Goal: Complete application form

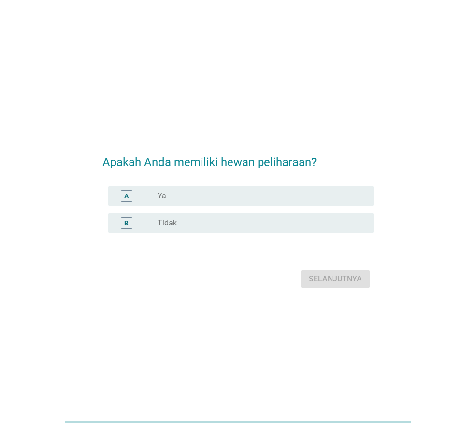
click at [212, 193] on div "radio_button_unchecked Ya" at bounding box center [257, 196] width 200 height 10
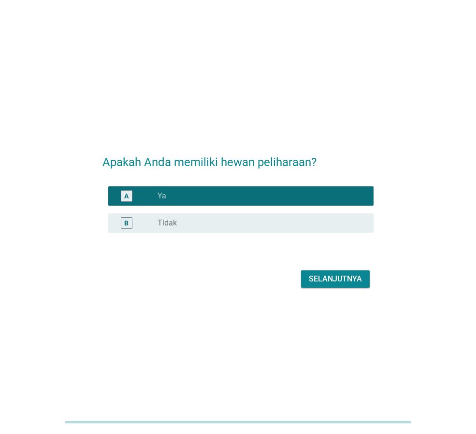
click at [327, 278] on div "Selanjutnya" at bounding box center [335, 279] width 53 height 12
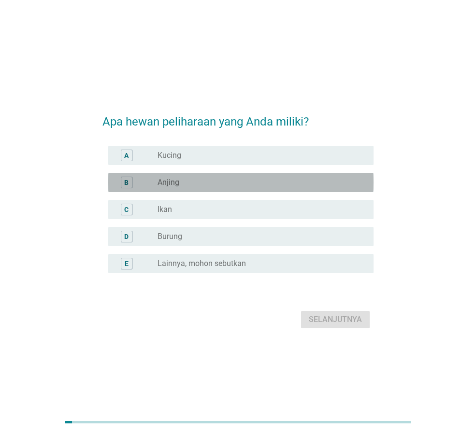
click at [236, 178] on div "radio_button_unchecked Anjing" at bounding box center [257, 183] width 200 height 10
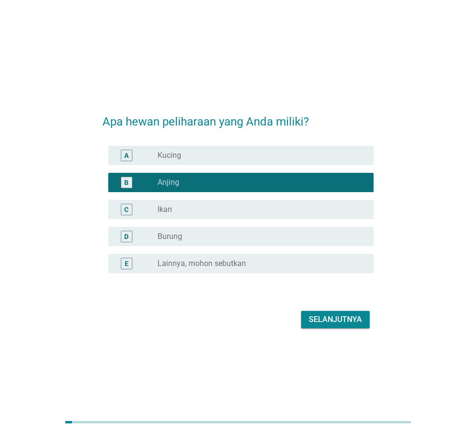
click at [320, 316] on div "Selanjutnya" at bounding box center [335, 320] width 53 height 12
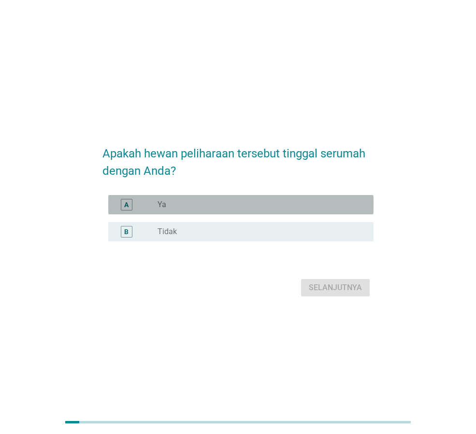
click at [201, 200] on div "radio_button_unchecked Ya" at bounding box center [257, 205] width 200 height 10
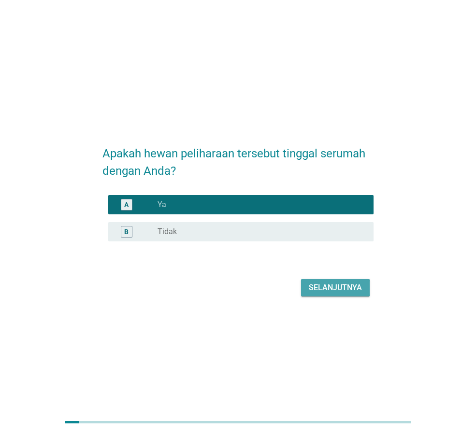
click at [326, 284] on div "Selanjutnya" at bounding box center [335, 288] width 53 height 12
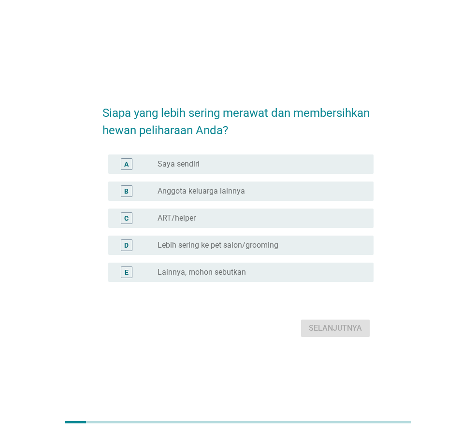
click at [231, 170] on div "radio_button_unchecked Saya sendiri" at bounding box center [261, 164] width 208 height 12
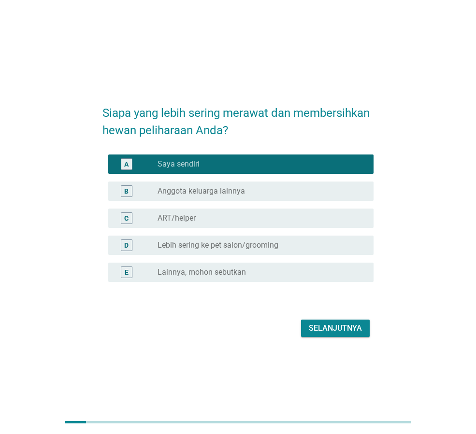
click at [332, 333] on div "Selanjutnya" at bounding box center [335, 329] width 53 height 12
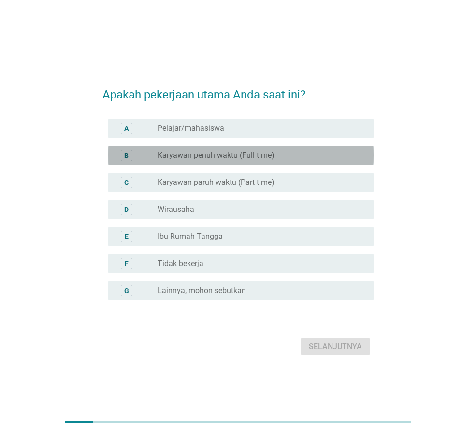
click at [245, 156] on label "Karyawan penuh waktu (Full time)" at bounding box center [215, 156] width 117 height 10
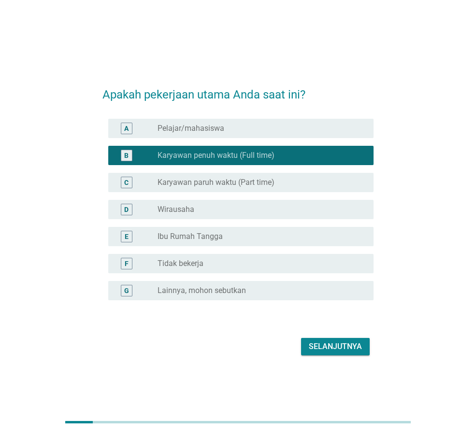
click at [325, 349] on div "Selanjutnya" at bounding box center [335, 347] width 53 height 12
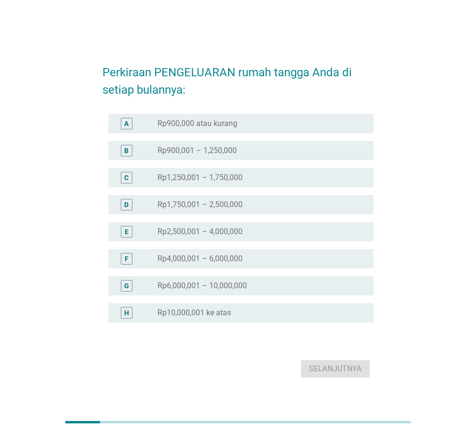
click at [233, 280] on div "radio_button_unchecked Rp6,000,001 – 10,000,000" at bounding box center [261, 286] width 208 height 12
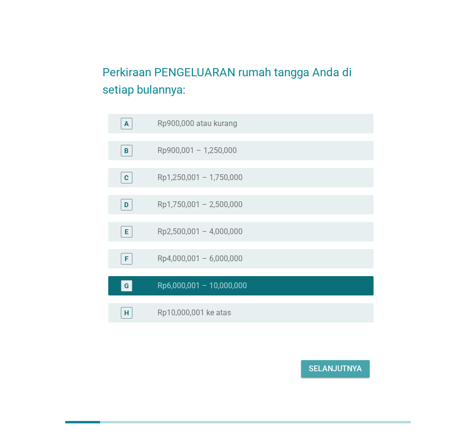
click at [322, 371] on div "Selanjutnya" at bounding box center [335, 369] width 53 height 12
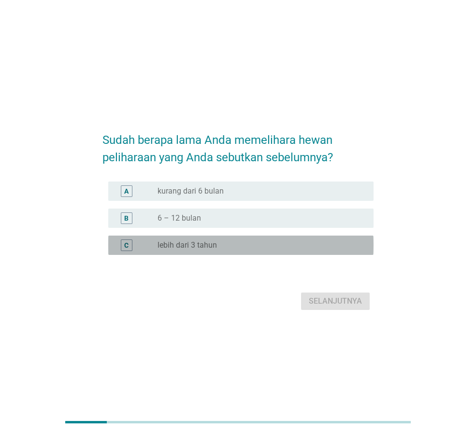
click at [191, 249] on label "lebih dari 3 tahun" at bounding box center [186, 246] width 59 height 10
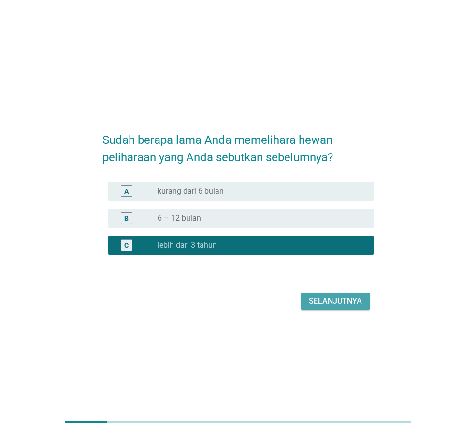
click at [333, 304] on div "Selanjutnya" at bounding box center [335, 302] width 53 height 12
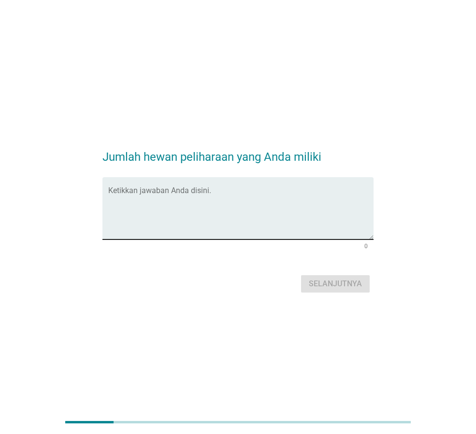
click at [248, 223] on textarea "Ketikkan jawaban Anda disini." at bounding box center [240, 214] width 265 height 51
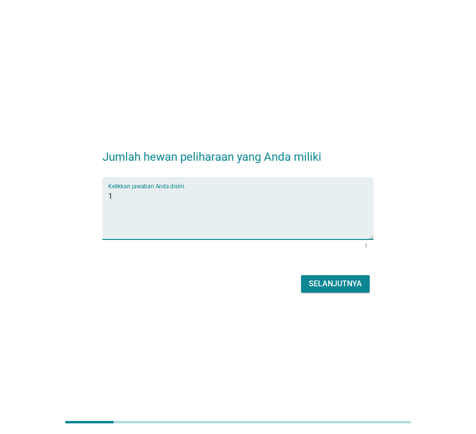
type textarea "1"
click at [321, 285] on div "Selanjutnya" at bounding box center [335, 284] width 53 height 12
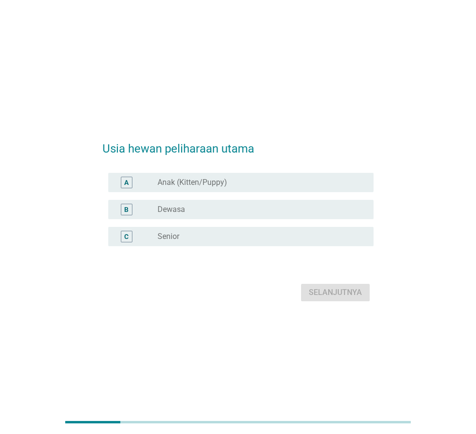
click at [229, 239] on div "radio_button_unchecked Senior" at bounding box center [257, 237] width 200 height 10
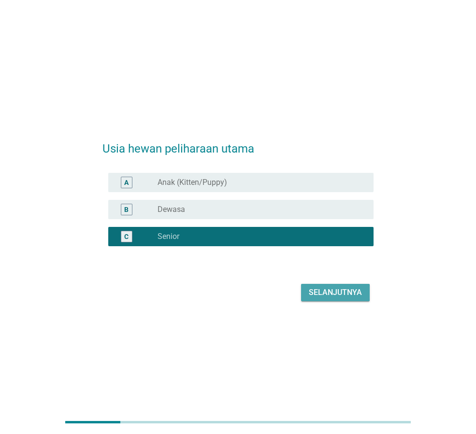
click at [337, 293] on div "Selanjutnya" at bounding box center [335, 293] width 53 height 12
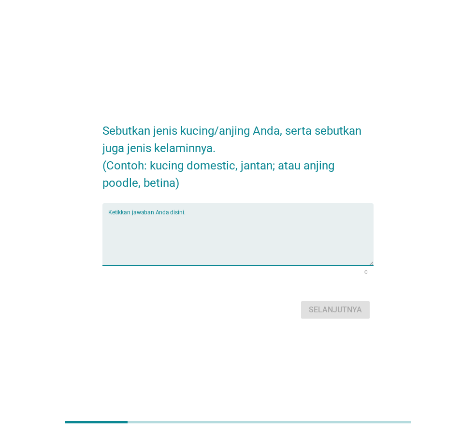
click at [185, 230] on textarea "Ketikkan jawaban Anda disini." at bounding box center [240, 240] width 265 height 51
type textarea "anjing toy poodle, jantan"
click at [338, 312] on div "Selanjutnya" at bounding box center [335, 310] width 53 height 12
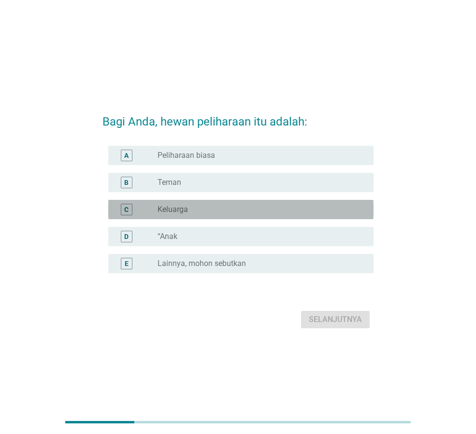
click at [160, 215] on div "C radio_button_unchecked Keluarga" at bounding box center [240, 209] width 265 height 19
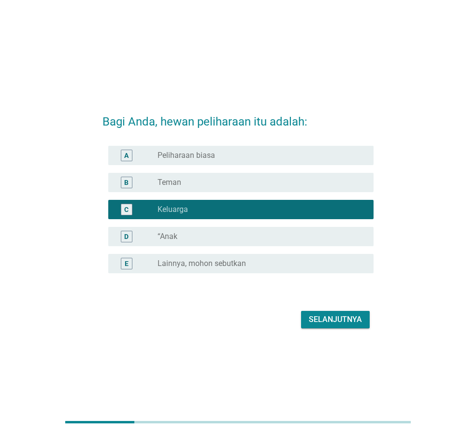
click at [320, 318] on div "Selanjutnya" at bounding box center [335, 320] width 53 height 12
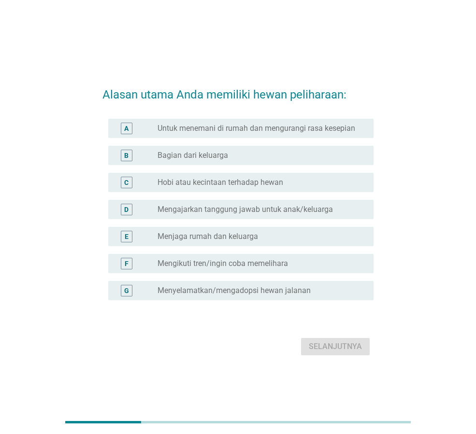
click at [213, 155] on label "Bagian dari keluarga" at bounding box center [192, 156] width 71 height 10
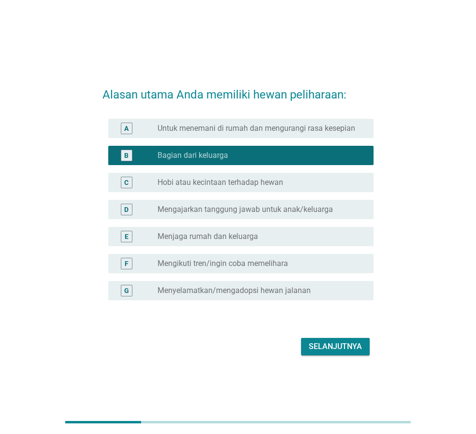
click at [251, 134] on div "A radio_button_unchecked Untuk menemani di rumah dan mengurangi rasa kesepian" at bounding box center [240, 128] width 265 height 19
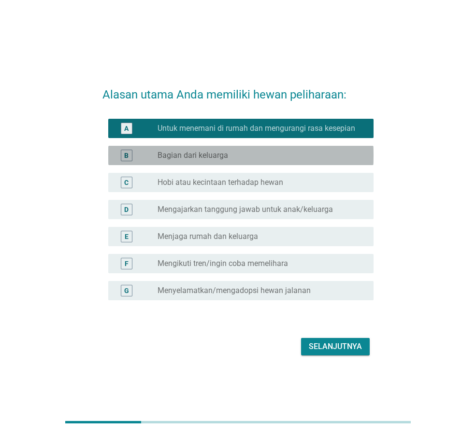
click at [227, 153] on label "Bagian dari keluarga" at bounding box center [192, 156] width 71 height 10
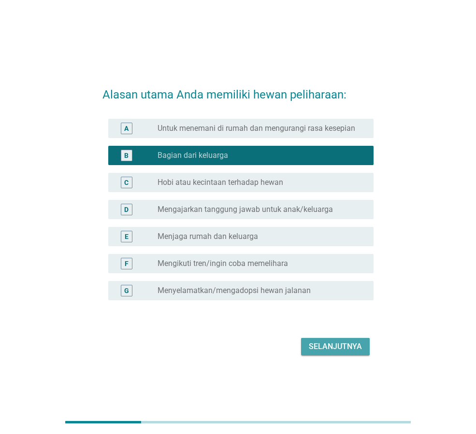
click at [342, 347] on div "Selanjutnya" at bounding box center [335, 347] width 53 height 12
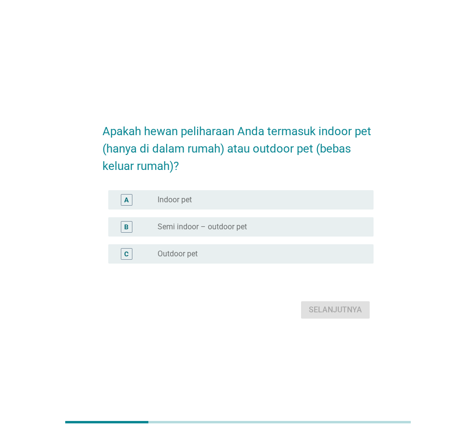
click at [222, 223] on label "Semi indoor – outdoor pet" at bounding box center [201, 227] width 89 height 10
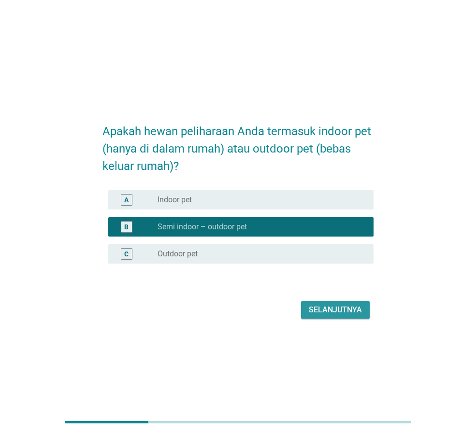
click at [324, 313] on div "Selanjutnya" at bounding box center [335, 310] width 53 height 12
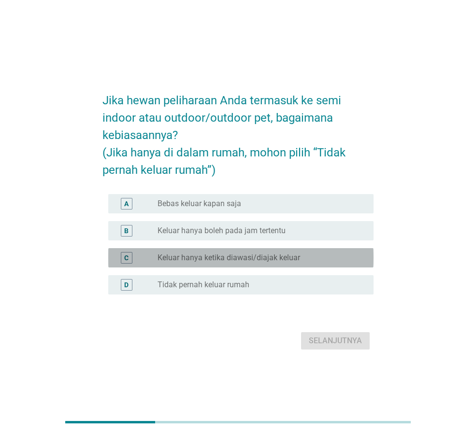
click at [268, 259] on label "Keluar hanya ketika diawasi/diajak keluar" at bounding box center [228, 258] width 142 height 10
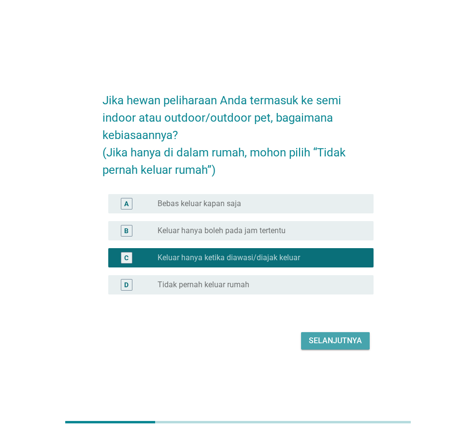
click at [332, 340] on div "Selanjutnya" at bounding box center [335, 341] width 53 height 12
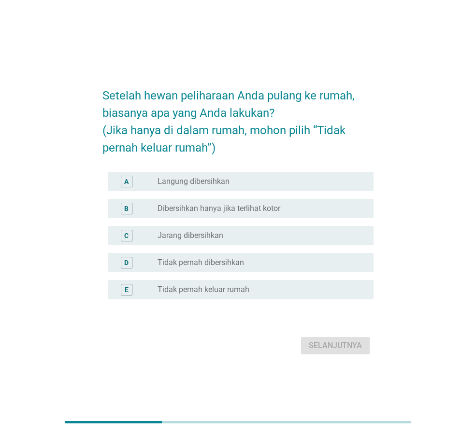
click at [288, 184] on div "radio_button_unchecked Langung dibersihkan" at bounding box center [257, 182] width 200 height 10
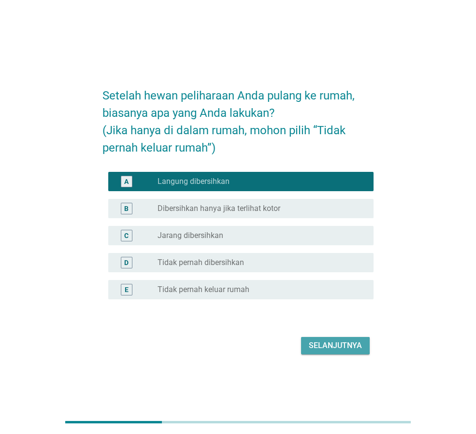
click at [338, 345] on div "Selanjutnya" at bounding box center [335, 346] width 53 height 12
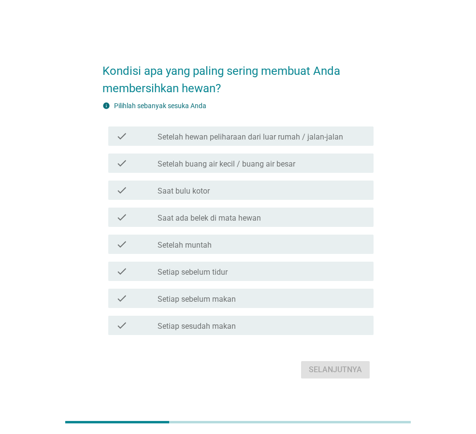
click at [325, 141] on label "Setelah hewan peliharaan dari luar rumah / jalan-jalan" at bounding box center [249, 137] width 185 height 10
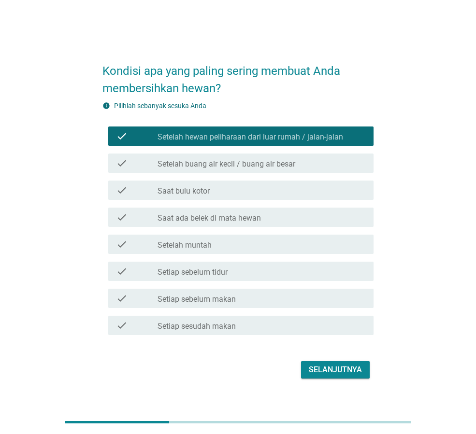
click at [246, 159] on div "check_box_outline_blank Setelah buang air kecil / buang air besar" at bounding box center [261, 163] width 208 height 12
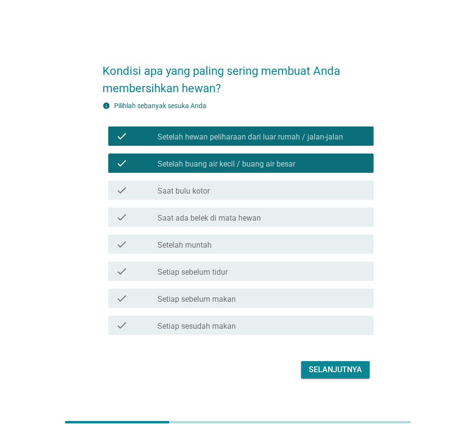
click at [245, 214] on label "Saat ada belek di mata hewan" at bounding box center [208, 218] width 103 height 10
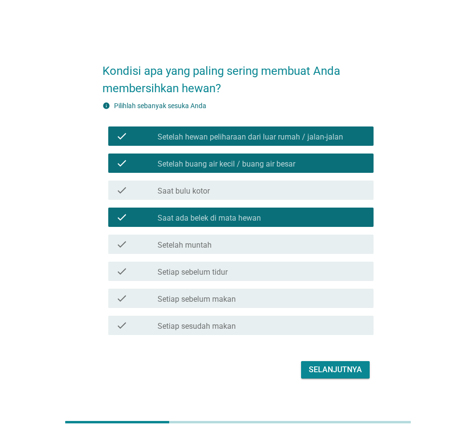
click at [321, 371] on div "Selanjutnya" at bounding box center [335, 370] width 53 height 12
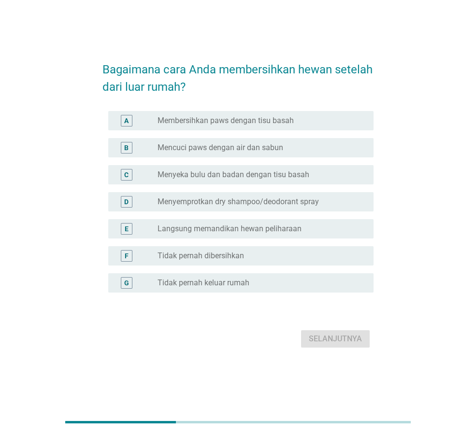
scroll to position [24, 0]
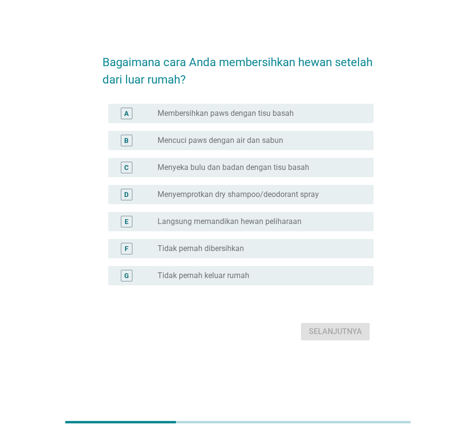
click at [275, 114] on label "Membersihkan paws dengan tisu basah" at bounding box center [225, 114] width 136 height 10
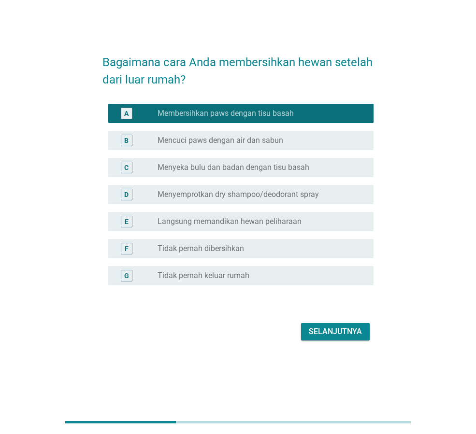
click at [250, 144] on label "Mencuci paws dengan air dan sabun" at bounding box center [220, 141] width 126 height 10
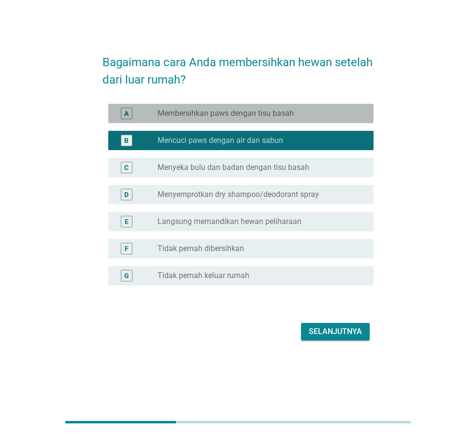
click at [260, 111] on label "Membersihkan paws dengan tisu basah" at bounding box center [225, 114] width 136 height 10
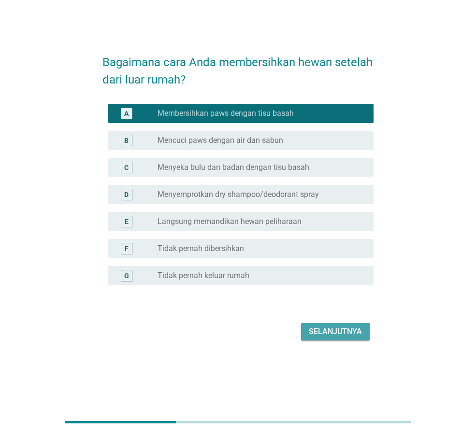
click at [312, 329] on div "Selanjutnya" at bounding box center [335, 332] width 53 height 12
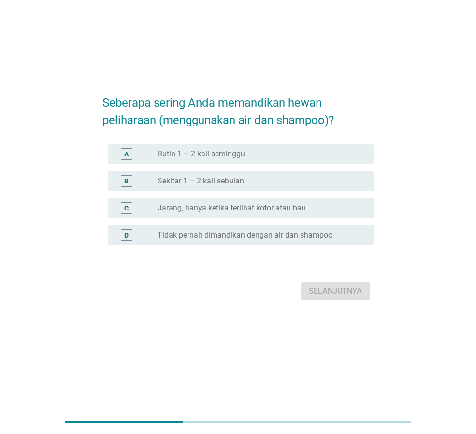
scroll to position [0, 0]
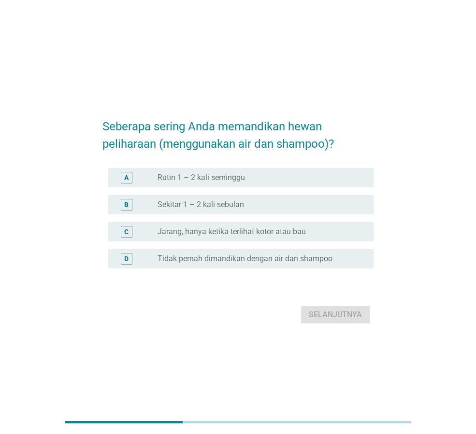
click at [243, 203] on label "Sekitar 1 – 2 kali sebulan" at bounding box center [200, 205] width 86 height 10
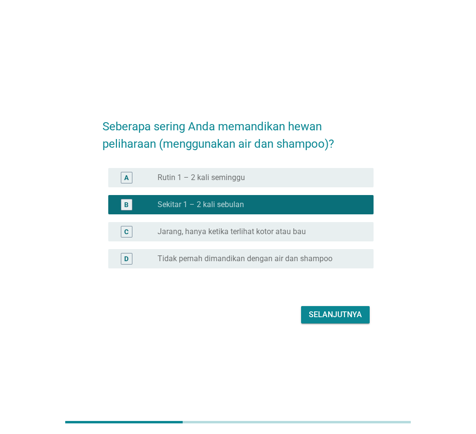
click at [322, 313] on div "Selanjutnya" at bounding box center [335, 315] width 53 height 12
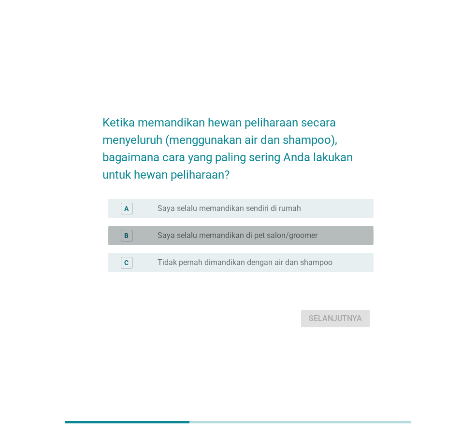
click at [266, 234] on label "Saya selalu memandikan di pet salon/groomer" at bounding box center [237, 236] width 160 height 10
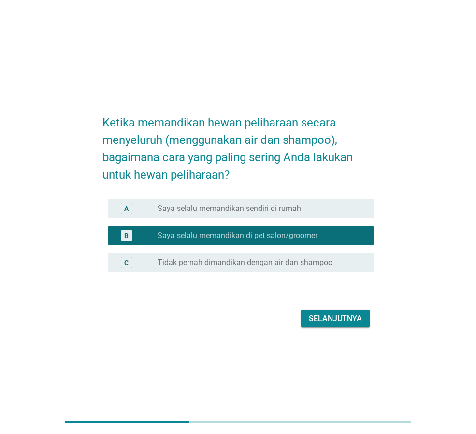
click at [346, 315] on div "Selanjutnya" at bounding box center [335, 319] width 53 height 12
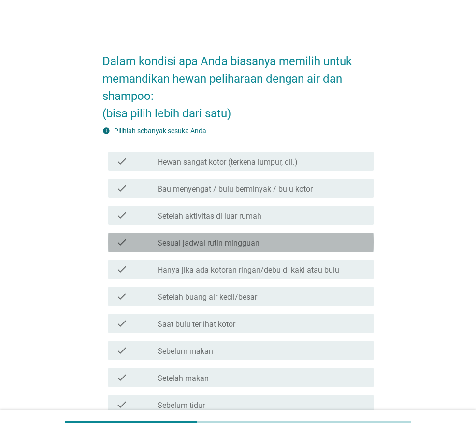
click at [291, 246] on div "check_box_outline_blank Sesuai jadwal rutin mingguan" at bounding box center [261, 243] width 208 height 12
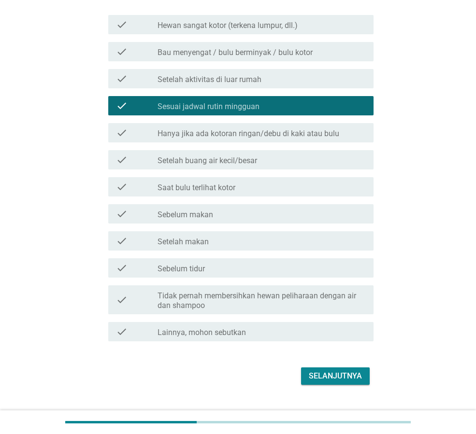
scroll to position [145, 0]
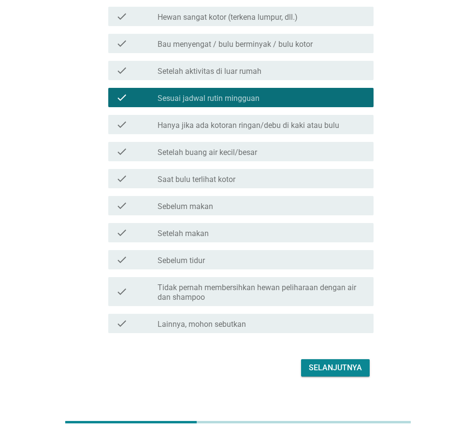
click at [335, 377] on div "Selanjutnya" at bounding box center [237, 367] width 271 height 23
click at [335, 369] on div "Selanjutnya" at bounding box center [335, 368] width 53 height 12
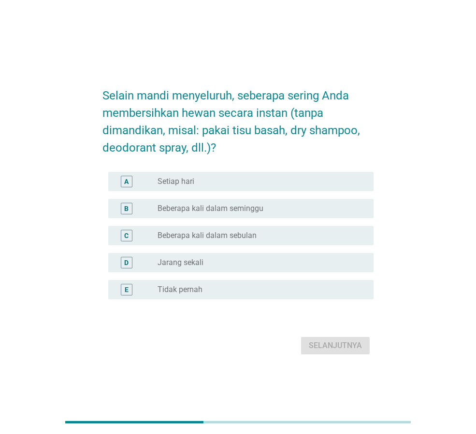
click at [218, 189] on div "A radio_button_unchecked Setiap hari" at bounding box center [240, 181] width 265 height 19
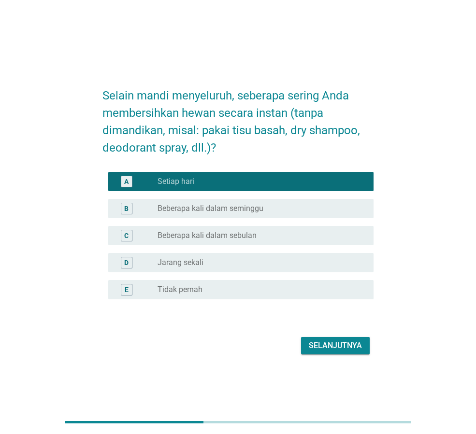
click at [328, 337] on button "Selanjutnya" at bounding box center [335, 345] width 69 height 17
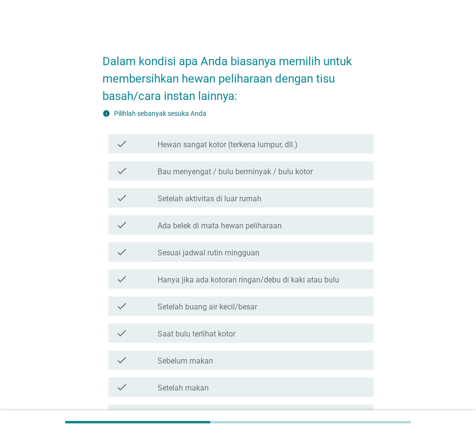
click at [321, 208] on div "check check_box_outline_blank Setelah aktivitas di luar rumah" at bounding box center [237, 197] width 271 height 27
click at [139, 200] on div "check" at bounding box center [137, 198] width 42 height 12
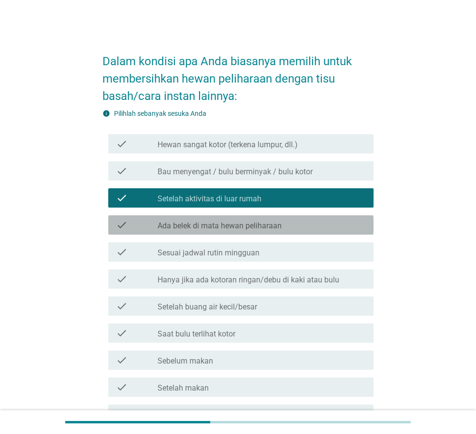
click at [157, 227] on div at bounding box center [157, 226] width 0 height 6
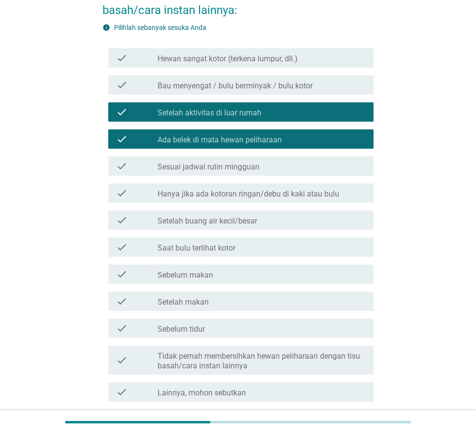
scroll to position [97, 0]
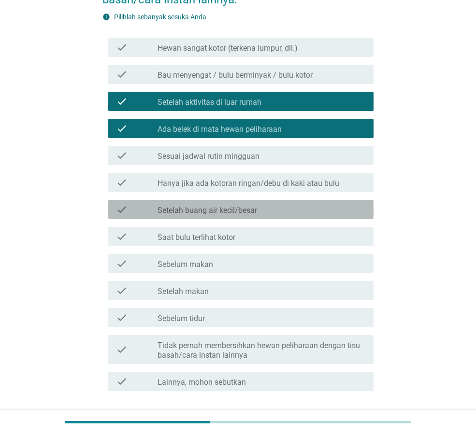
click at [182, 216] on div "check check_box_outline_blank Setelah buang air kecil/besar" at bounding box center [240, 209] width 265 height 19
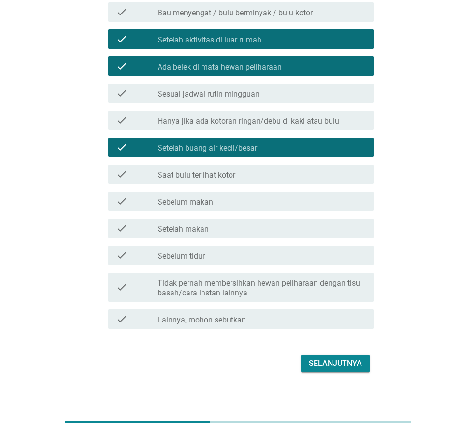
scroll to position [166, 0]
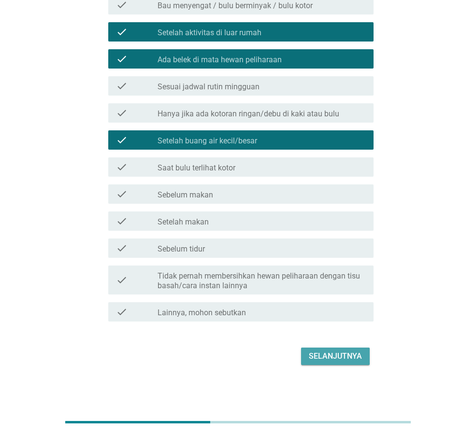
click at [326, 359] on div "Selanjutnya" at bounding box center [335, 357] width 53 height 12
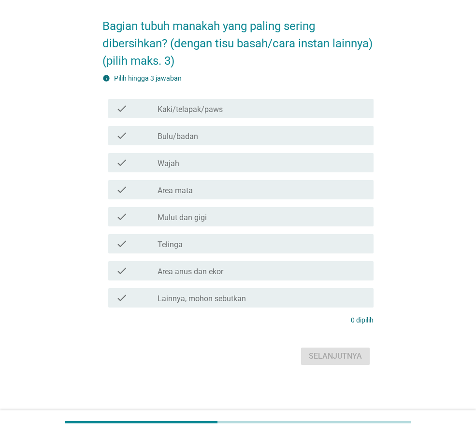
scroll to position [0, 0]
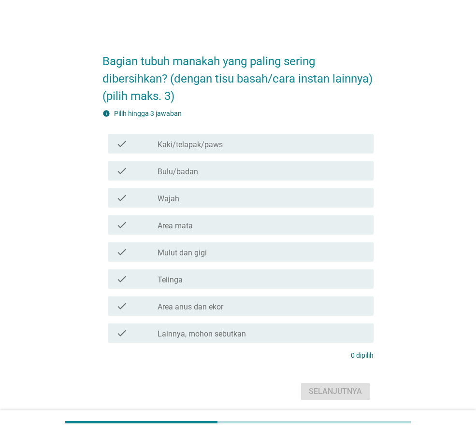
click at [334, 105] on h2 "Bagian tubuh manakah yang paling sering dibersihkan? (dengan tisu basah/cara in…" at bounding box center [237, 74] width 271 height 62
click at [223, 150] on div "check_box_outline_blank Kaki/telapak/paws" at bounding box center [261, 144] width 208 height 12
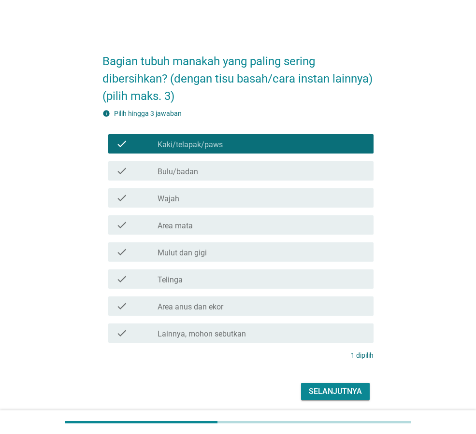
click at [205, 235] on div "check check_box_outline_blank Area mata" at bounding box center [240, 224] width 265 height 19
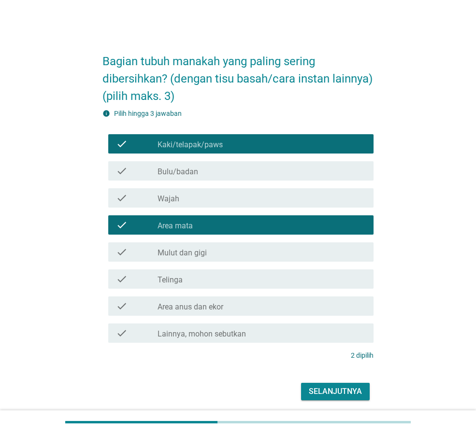
click at [214, 312] on label "Area anus dan ekor" at bounding box center [190, 307] width 66 height 10
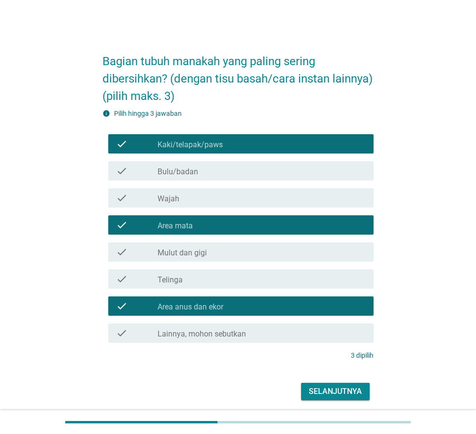
click at [344, 397] on div "Selanjutnya" at bounding box center [335, 392] width 53 height 12
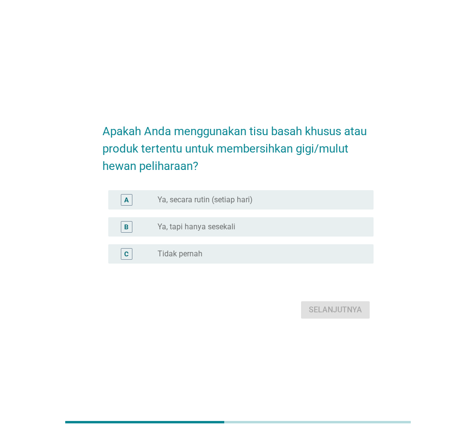
click at [232, 227] on label "Ya, tapi hanya sesekali" at bounding box center [196, 227] width 78 height 10
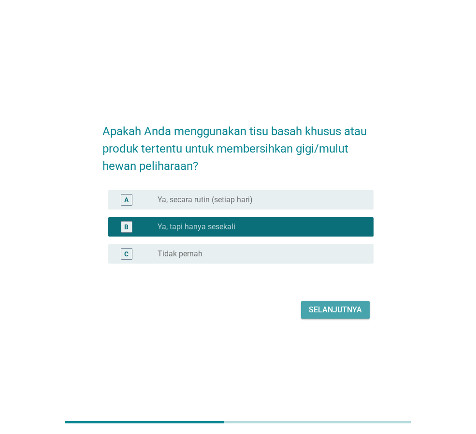
click at [353, 310] on div "Selanjutnya" at bounding box center [335, 310] width 53 height 12
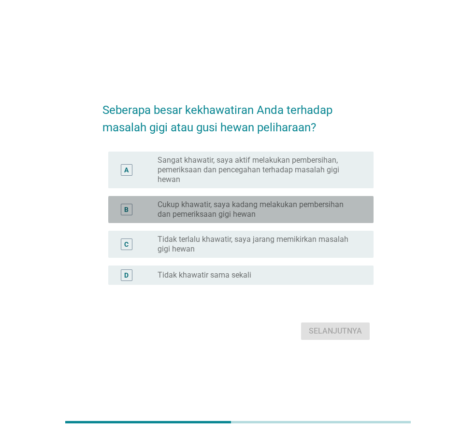
click at [264, 207] on label "Cukup khawatir, saya kadang melakukan pembersihan dan pemeriksaan gigi hewan" at bounding box center [257, 209] width 200 height 19
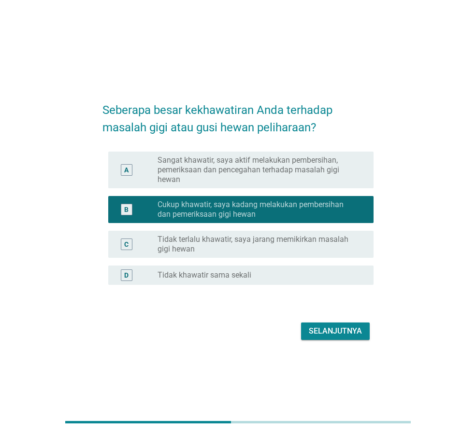
click at [270, 241] on label "Tidak terlalu khawatir, saya jarang memikirkan masalah gigi hewan" at bounding box center [257, 244] width 200 height 19
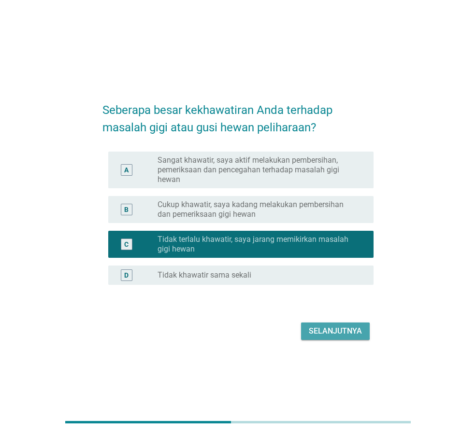
click at [342, 329] on div "Selanjutnya" at bounding box center [335, 332] width 53 height 12
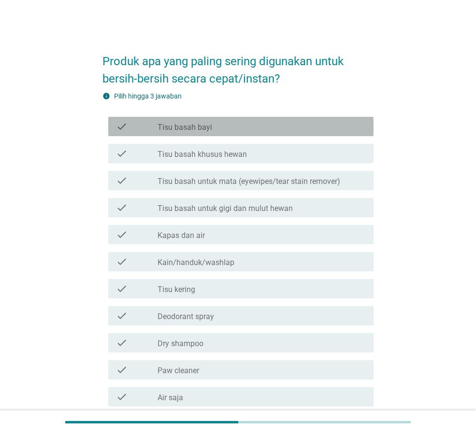
click at [213, 121] on div "check_box_outline_blank Tisu basah bayi" at bounding box center [261, 127] width 208 height 12
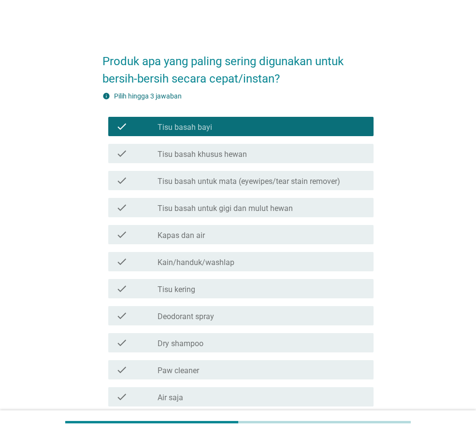
click at [237, 156] on label "Tisu basah khusus hewan" at bounding box center [201, 155] width 89 height 10
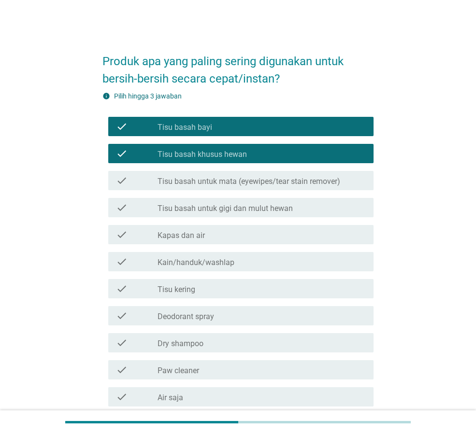
click at [245, 211] on label "Tisu basah untuk gigi dan mulut hewan" at bounding box center [224, 209] width 135 height 10
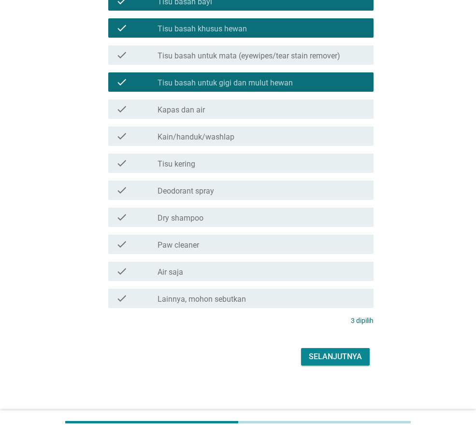
scroll to position [126, 0]
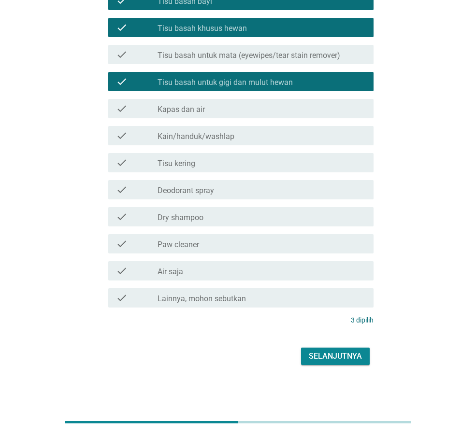
click at [330, 362] on button "Selanjutnya" at bounding box center [335, 356] width 69 height 17
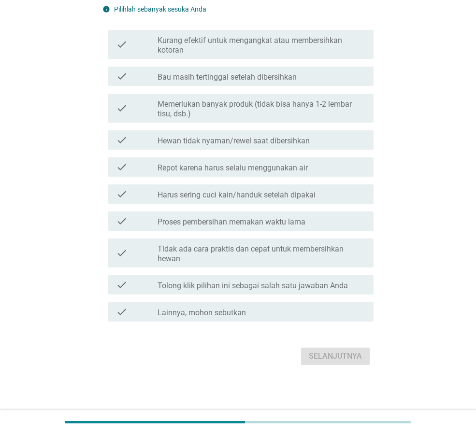
scroll to position [0, 0]
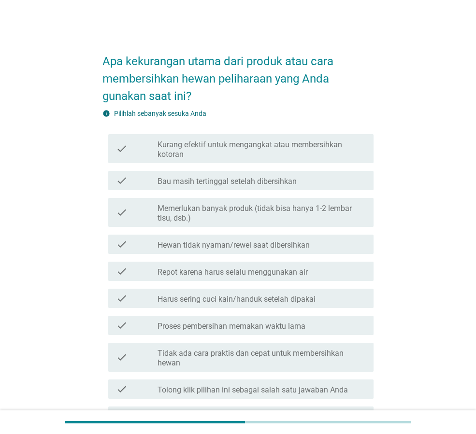
click at [268, 218] on label "Memerlukan banyak produk (tidak bisa hanya 1-2 lembar tisu, dsb.)" at bounding box center [261, 213] width 208 height 19
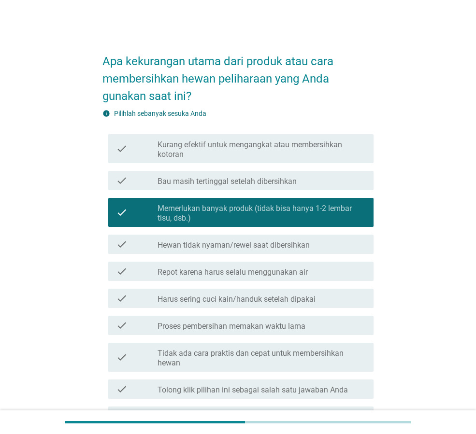
scroll to position [48, 0]
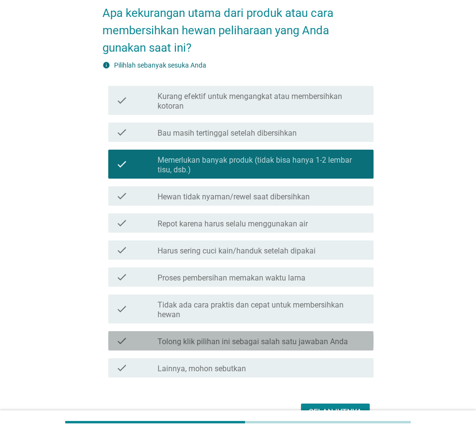
click at [311, 341] on label "Tolong klik pilihan ini sebagai salah satu jawaban Anda" at bounding box center [252, 342] width 190 height 10
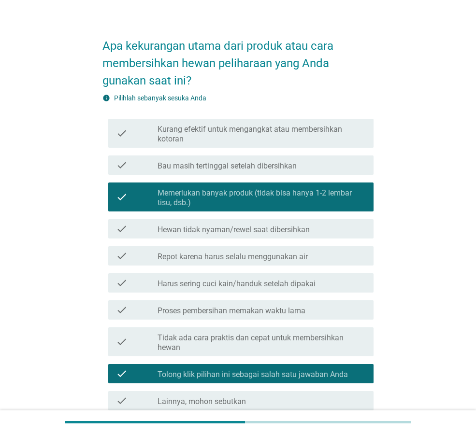
scroll to position [0, 0]
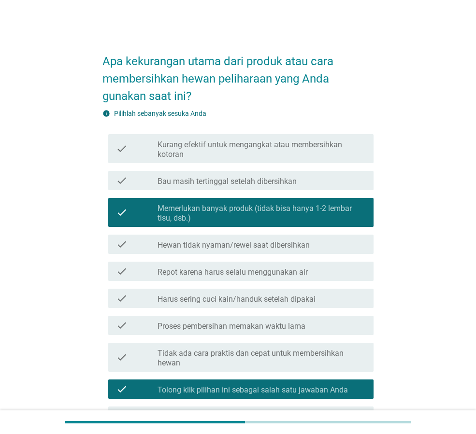
click at [338, 243] on div "check_box_outline_blank Hewan tidak nyaman/rewel saat dibersihkan" at bounding box center [261, 245] width 208 height 12
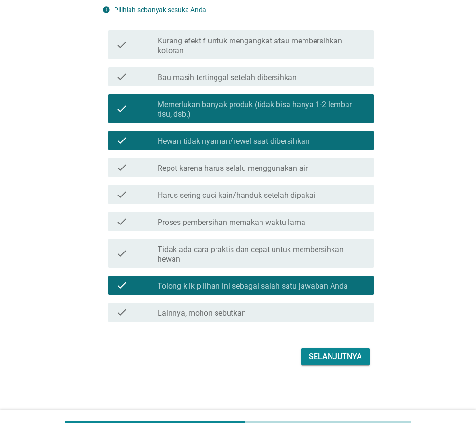
scroll to position [104, 0]
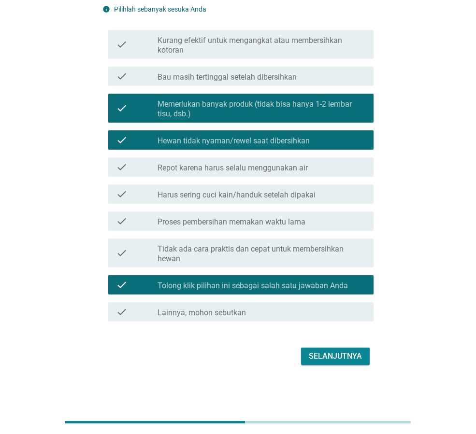
click at [347, 357] on div "Selanjutnya" at bounding box center [335, 357] width 53 height 12
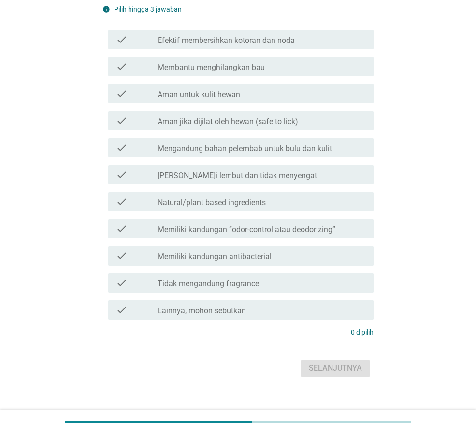
scroll to position [0, 0]
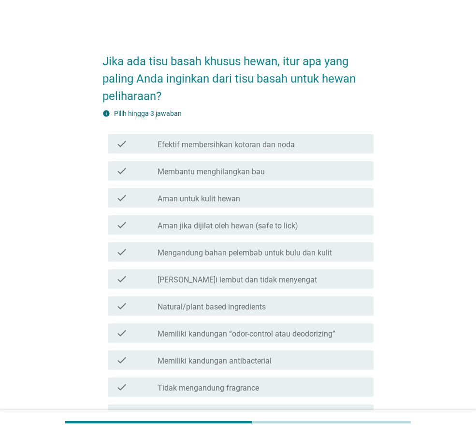
click at [230, 223] on label "Aman jika dijilat oleh hewan (safe to lick)" at bounding box center [227, 226] width 141 height 10
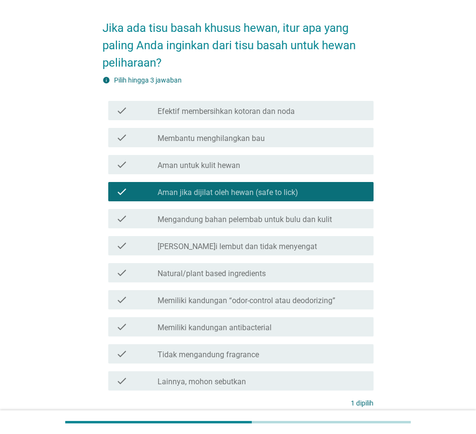
scroll to position [48, 0]
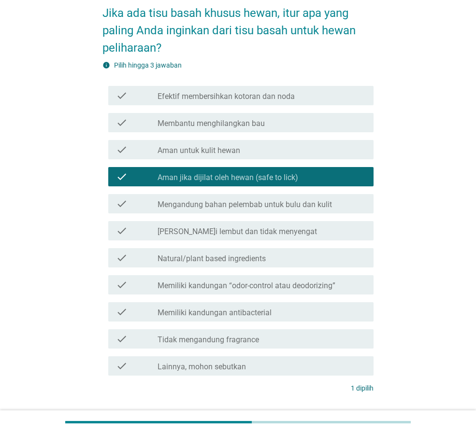
click at [255, 289] on label "Memiliki kandungan “odor-control atau deodorizing”" at bounding box center [246, 286] width 178 height 10
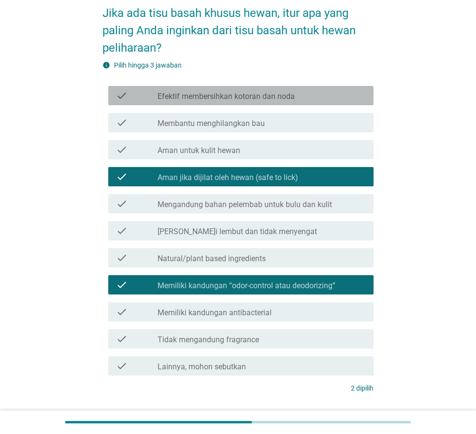
click at [258, 103] on div "check check_box_outline_blank Efektif membersihkan kotoran dan noda" at bounding box center [240, 95] width 265 height 19
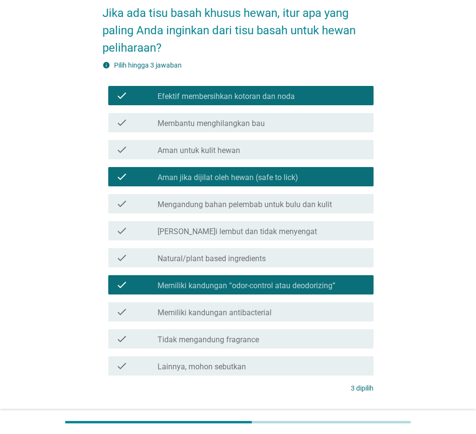
click at [255, 285] on label "Memiliki kandungan “odor-control atau deodorizing”" at bounding box center [246, 286] width 178 height 10
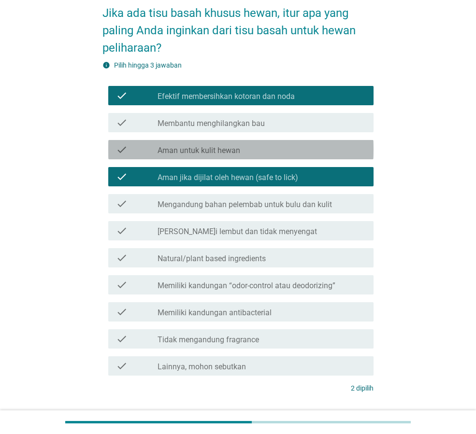
click at [246, 158] on div "check check_box_outline_blank Aman untuk kulit hewan" at bounding box center [240, 149] width 265 height 19
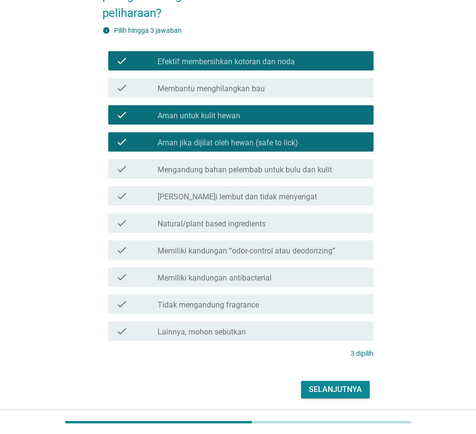
scroll to position [116, 0]
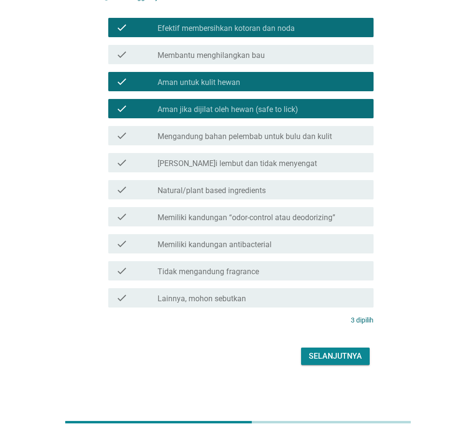
click at [338, 364] on button "Selanjutnya" at bounding box center [335, 356] width 69 height 17
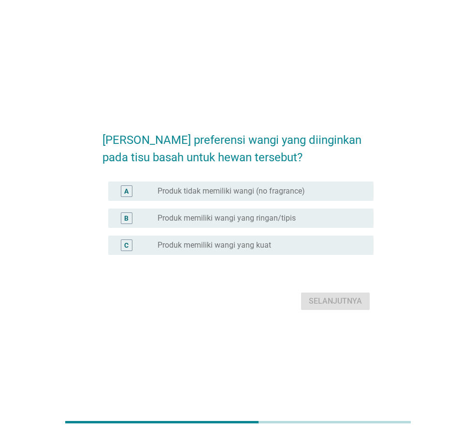
click at [283, 218] on label "Produk memiliki wangi yang ringan/tipis" at bounding box center [226, 218] width 138 height 10
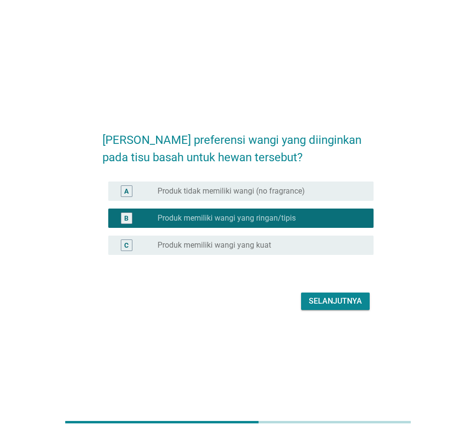
click at [321, 302] on div "Selanjutnya" at bounding box center [335, 302] width 53 height 12
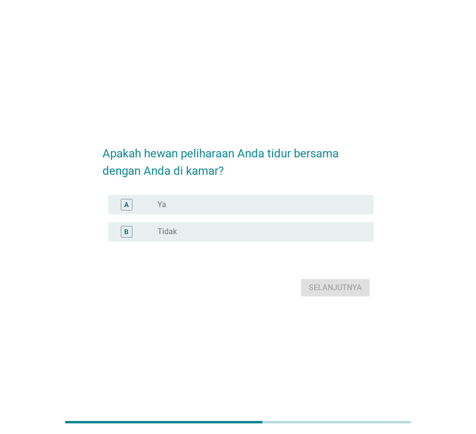
click at [209, 211] on div "A radio_button_unchecked Ya" at bounding box center [240, 204] width 265 height 19
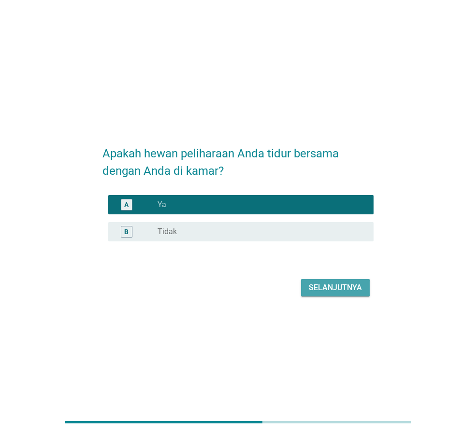
click at [343, 288] on div "Selanjutnya" at bounding box center [335, 288] width 53 height 12
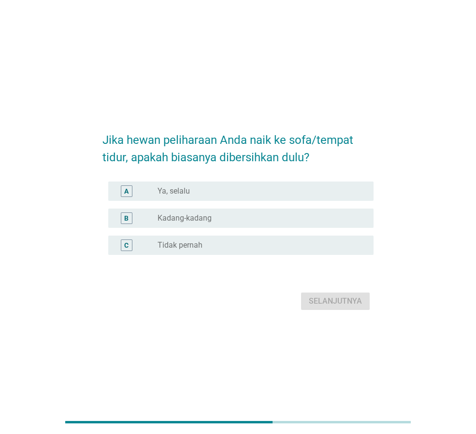
click at [196, 246] on label "Tidak pernah" at bounding box center [179, 246] width 45 height 10
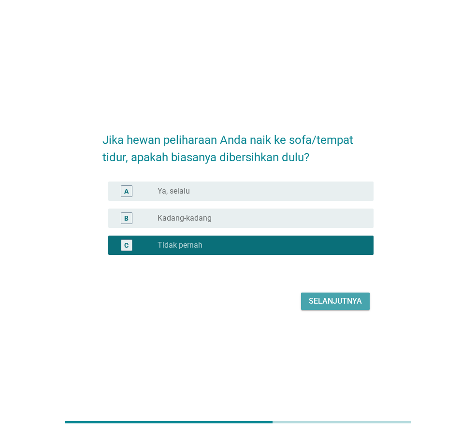
click at [330, 300] on div "Selanjutnya" at bounding box center [335, 302] width 53 height 12
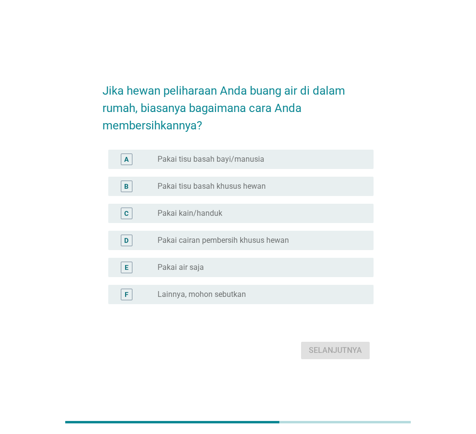
click at [213, 159] on label "Pakai tisu basah bayi/manusia" at bounding box center [210, 160] width 107 height 10
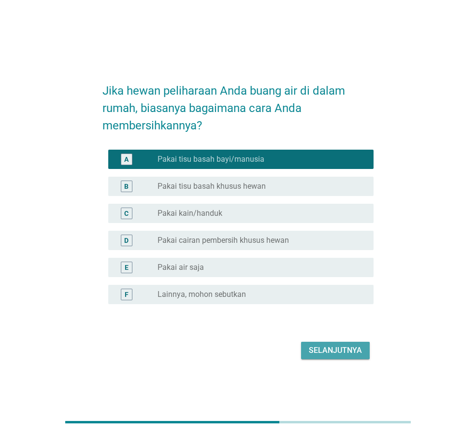
click at [326, 352] on div "Selanjutnya" at bounding box center [335, 351] width 53 height 12
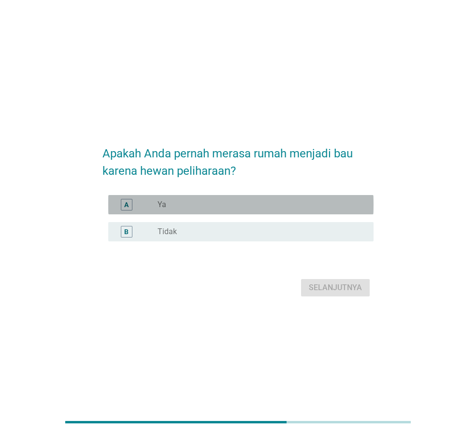
click at [169, 200] on div "radio_button_unchecked Ya" at bounding box center [257, 205] width 200 height 10
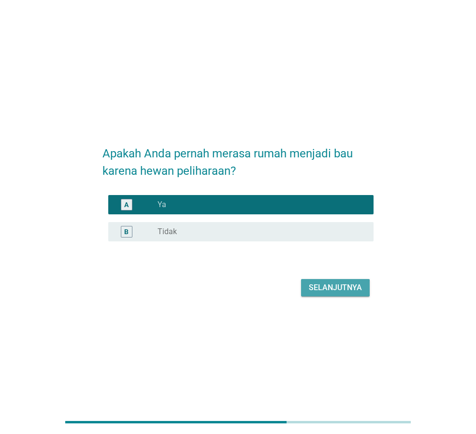
click at [318, 288] on div "Selanjutnya" at bounding box center [335, 288] width 53 height 12
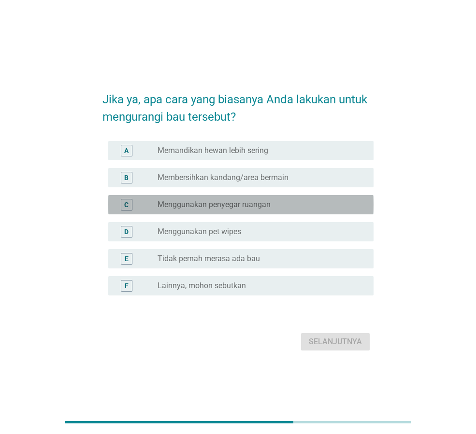
click at [198, 205] on label "Menggunakan penyegar ruangan" at bounding box center [213, 205] width 113 height 10
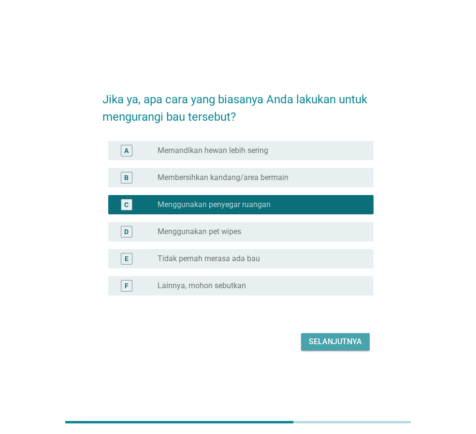
click at [339, 336] on div "Selanjutnya" at bounding box center [335, 342] width 53 height 12
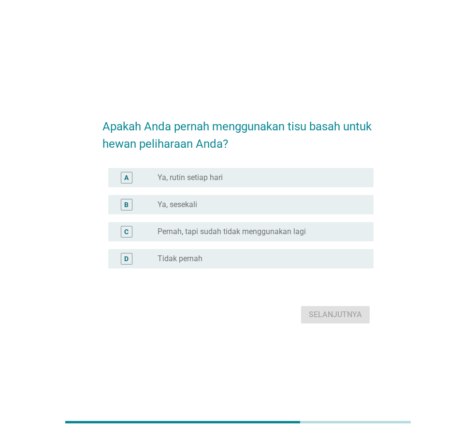
click at [254, 178] on div "radio_button_unchecked Ya, rutin setiap hari" at bounding box center [257, 178] width 200 height 10
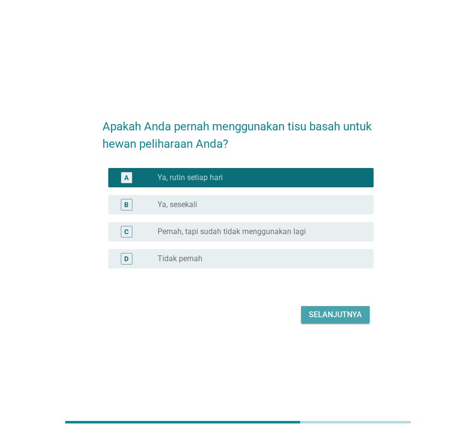
click at [326, 316] on div "Selanjutnya" at bounding box center [335, 315] width 53 height 12
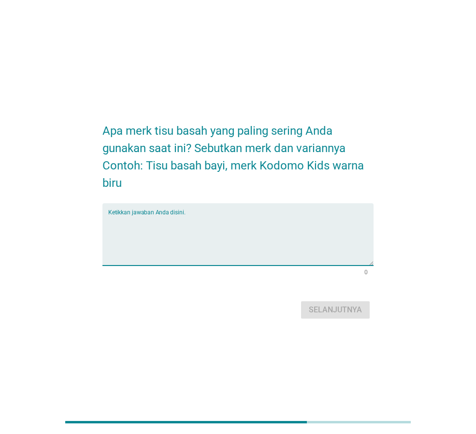
click at [276, 216] on textarea "Ketikkan jawaban Anda disini." at bounding box center [240, 240] width 265 height 51
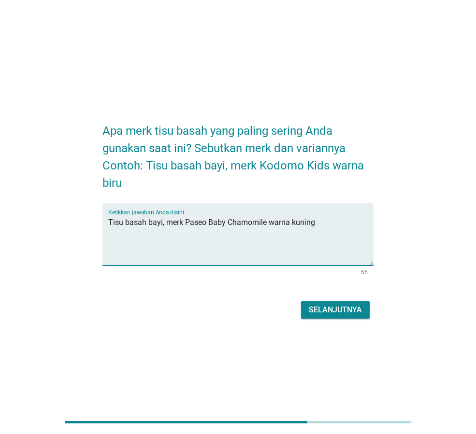
type textarea "Tisu basah bayi, merk Paseo Baby Chamomile warna kuning"
click at [337, 310] on div "Selanjutnya" at bounding box center [335, 310] width 53 height 12
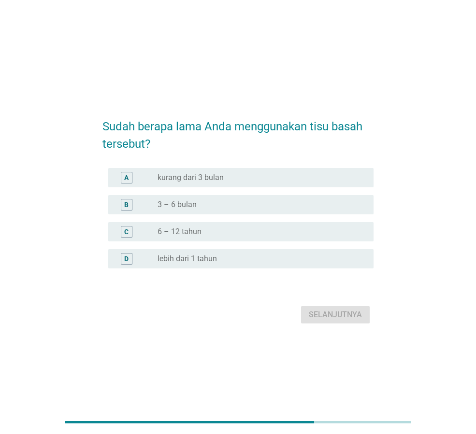
click at [271, 265] on div "D radio_button_unchecked lebih dari 1 tahun" at bounding box center [240, 258] width 265 height 19
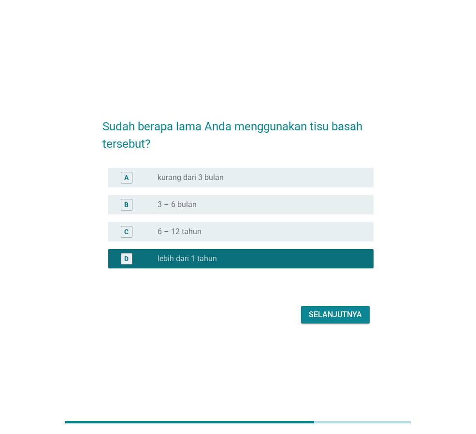
click at [338, 329] on div "Sudah berapa lama Anda menggunakan tisu basah tersebut? A radio_button_unchecke…" at bounding box center [238, 217] width 286 height 234
click at [338, 315] on div "Selanjutnya" at bounding box center [335, 315] width 53 height 12
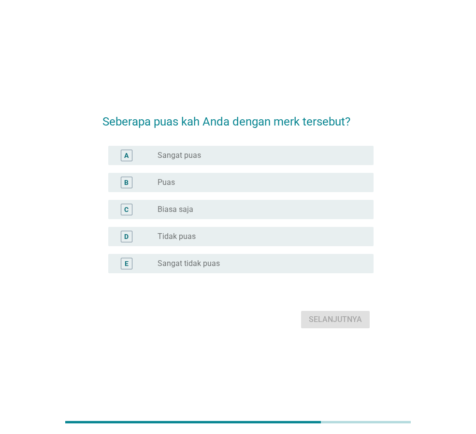
click at [222, 184] on div "radio_button_unchecked Puas" at bounding box center [257, 183] width 200 height 10
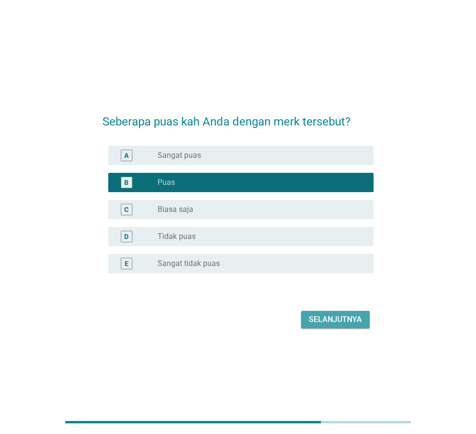
click at [327, 318] on div "Selanjutnya" at bounding box center [335, 320] width 53 height 12
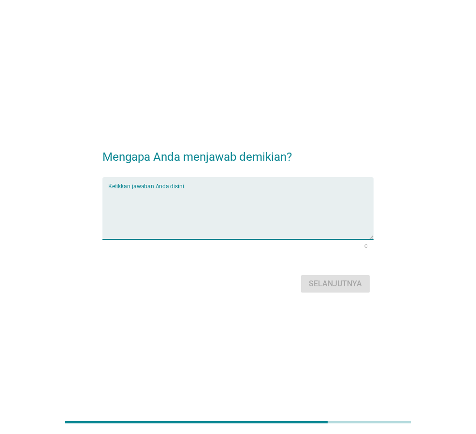
click at [294, 203] on textarea "Ketikkan jawaban Anda disini." at bounding box center [240, 214] width 265 height 51
type textarea "Efektif dalam"
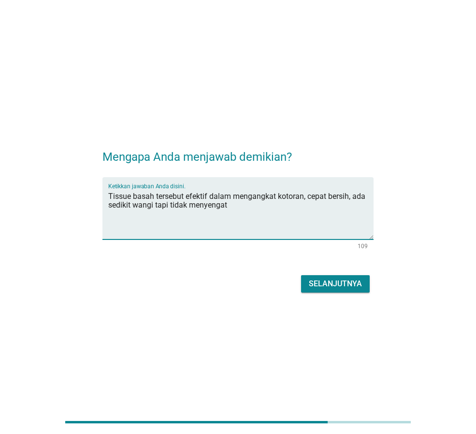
type textarea "Tissue basah tersebut efektif dalam mengangkat kotoran, cepat bersih, ada sedik…"
click at [321, 291] on button "Selanjutnya" at bounding box center [335, 283] width 69 height 17
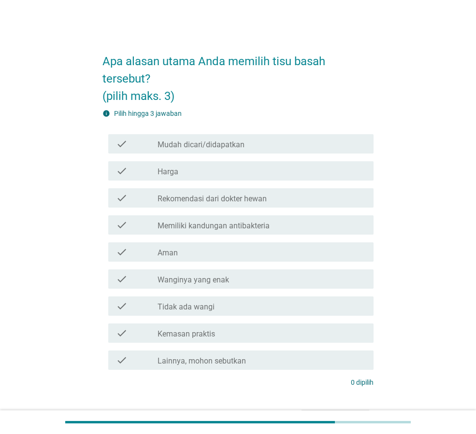
click at [240, 164] on div "check check_box_outline_blank Harga" at bounding box center [240, 170] width 265 height 19
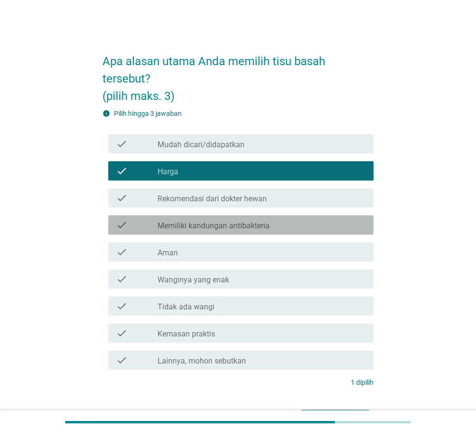
click at [243, 228] on label "Memiliki kandungan antibakteria" at bounding box center [213, 226] width 112 height 10
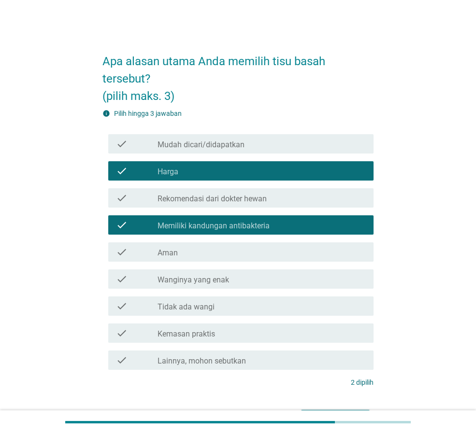
click at [242, 252] on div "check_box_outline_blank Aman" at bounding box center [261, 252] width 208 height 12
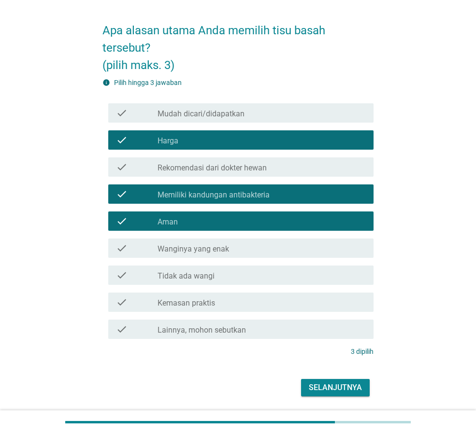
scroll to position [62, 0]
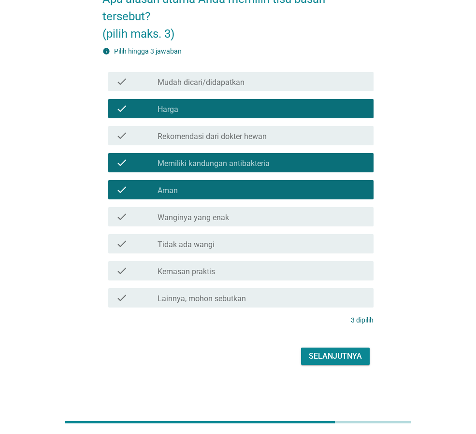
click at [357, 361] on div "Selanjutnya" at bounding box center [335, 357] width 53 height 12
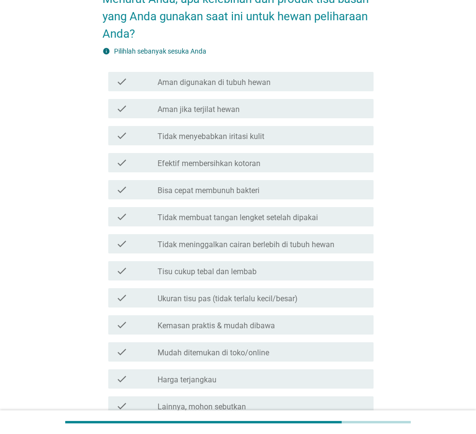
scroll to position [0, 0]
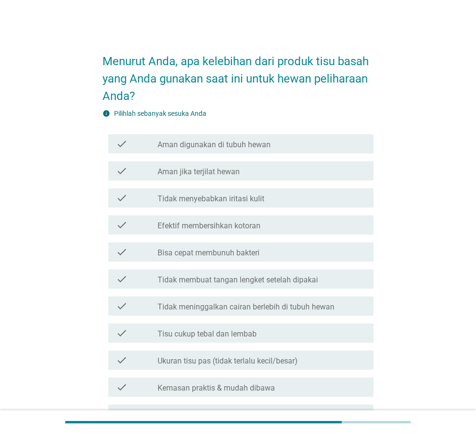
click at [243, 230] on label "Efektif membersihkan kotoran" at bounding box center [208, 226] width 103 height 10
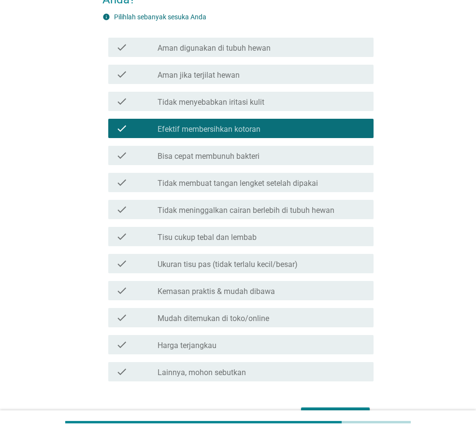
scroll to position [48, 0]
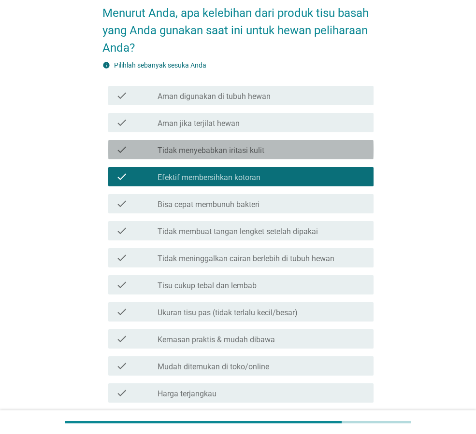
click at [269, 155] on div "check_box_outline_blank Tidak menyebabkan iritasi kulit" at bounding box center [261, 150] width 208 height 12
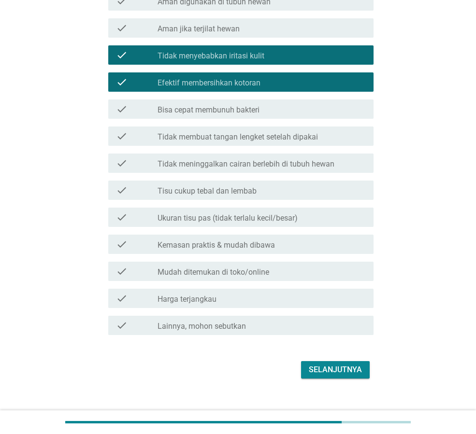
scroll to position [156, 0]
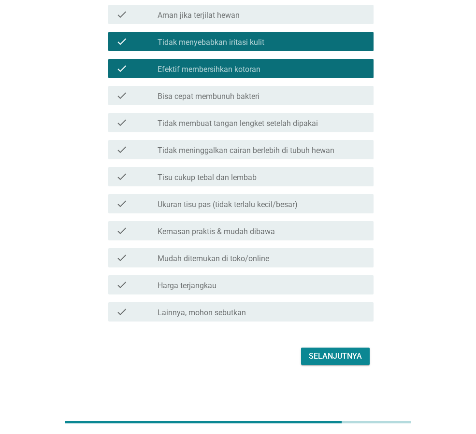
click at [256, 260] on label "Mudah ditemukan di toko/online" at bounding box center [213, 259] width 112 height 10
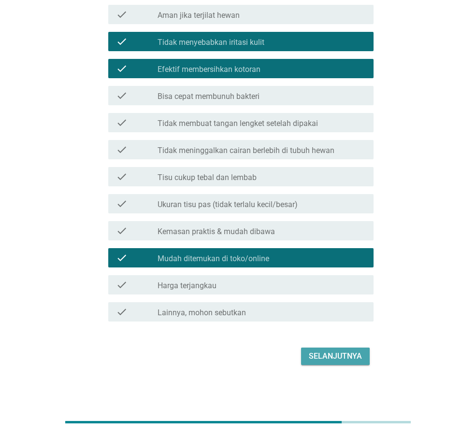
click at [327, 356] on div "Selanjutnya" at bounding box center [335, 357] width 53 height 12
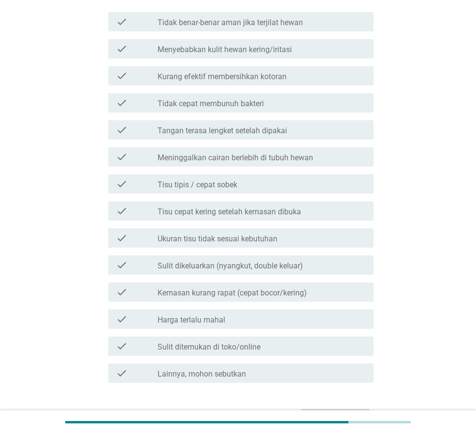
scroll to position [145, 0]
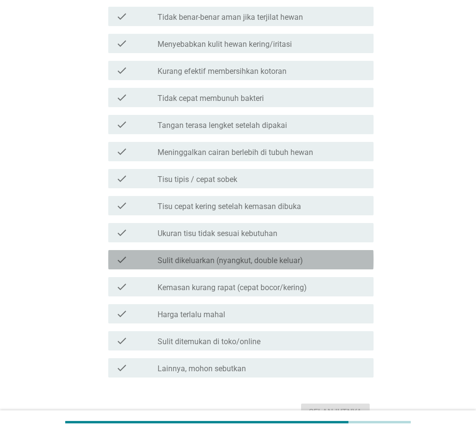
click at [282, 265] on label "Sulit dikeluarkan (nyangkut, double keluar)" at bounding box center [229, 261] width 145 height 10
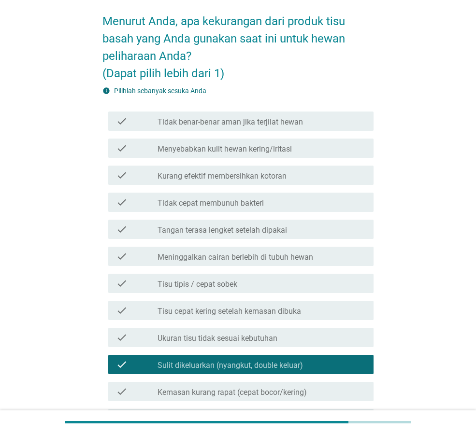
scroll to position [0, 0]
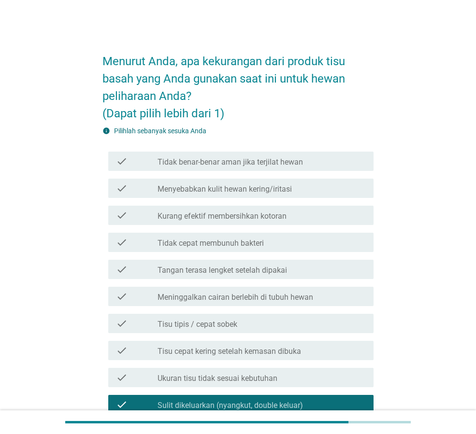
click at [241, 275] on label "Tangan terasa lengket setelah dipakai" at bounding box center [221, 271] width 129 height 10
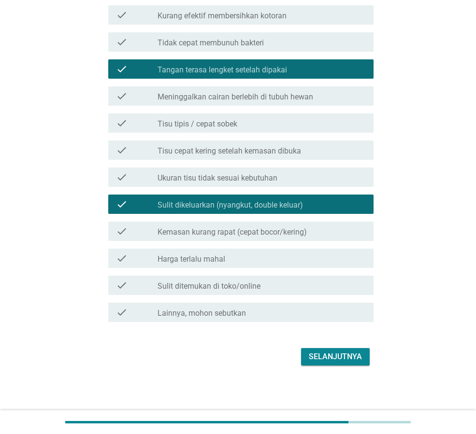
scroll to position [201, 0]
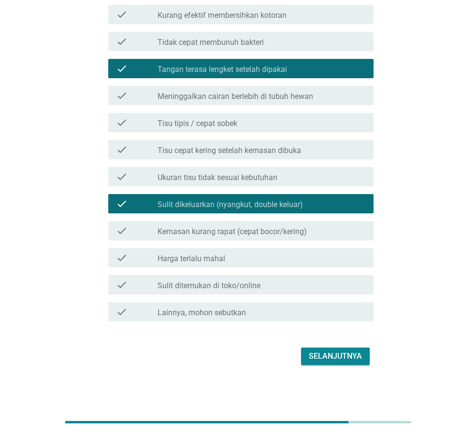
click at [340, 360] on div "Selanjutnya" at bounding box center [335, 357] width 53 height 12
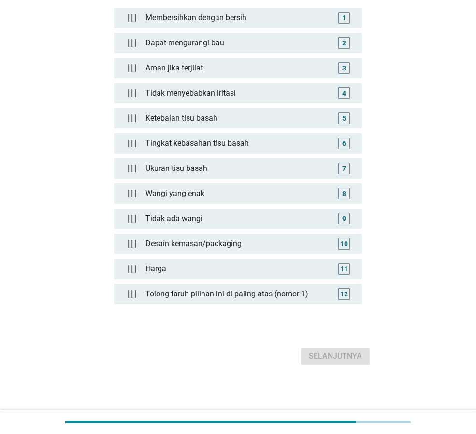
scroll to position [0, 0]
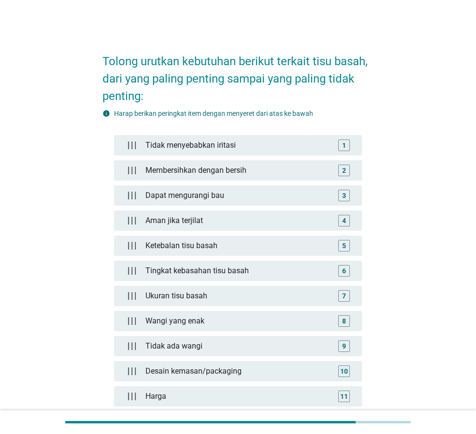
click at [307, 37] on div "Tolong urutkan kebutuhan berikut terkait tisu basah, dari yang paling penting s…" at bounding box center [238, 269] width 286 height 468
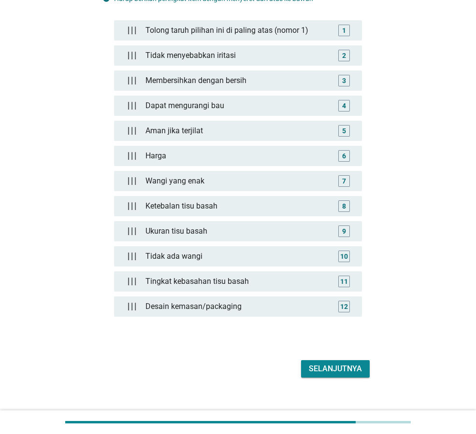
scroll to position [128, 0]
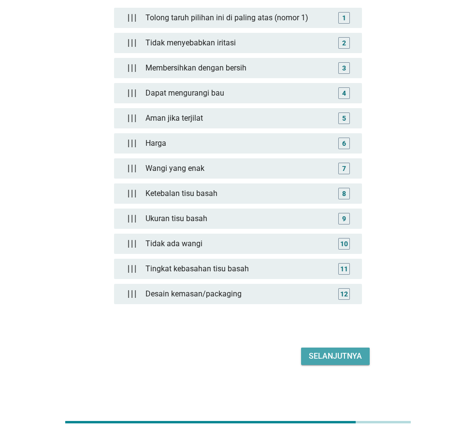
click at [361, 358] on div "Selanjutnya" at bounding box center [335, 357] width 53 height 12
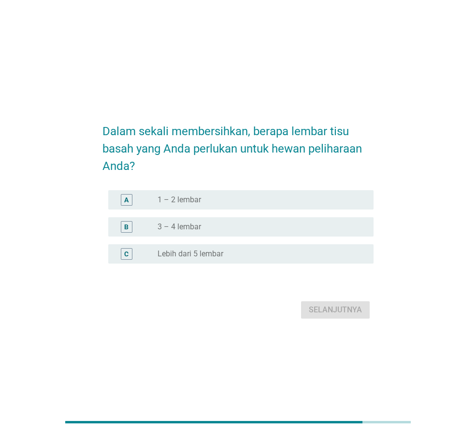
click at [189, 199] on label "1 – 2 lembar" at bounding box center [178, 200] width 43 height 10
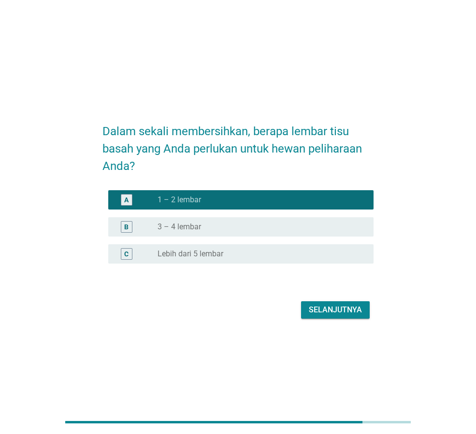
click at [316, 313] on div "Selanjutnya" at bounding box center [335, 310] width 53 height 12
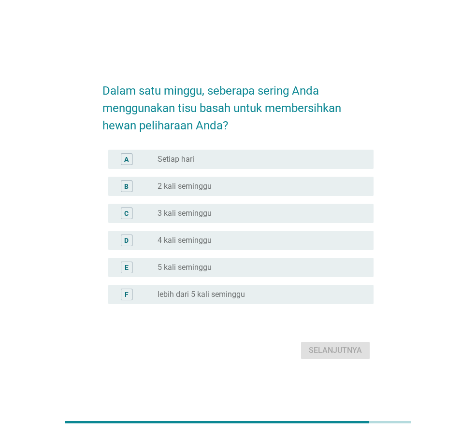
click at [200, 160] on div "radio_button_unchecked Setiap hari" at bounding box center [257, 160] width 200 height 10
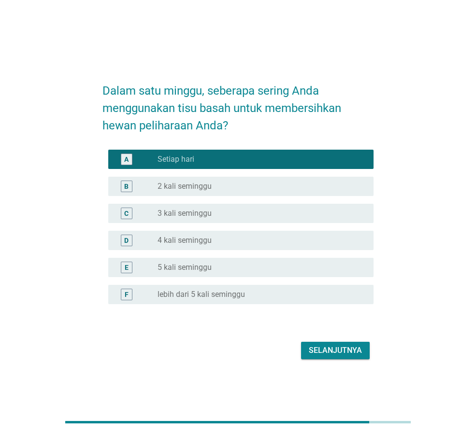
click at [330, 348] on div "Selanjutnya" at bounding box center [335, 351] width 53 height 12
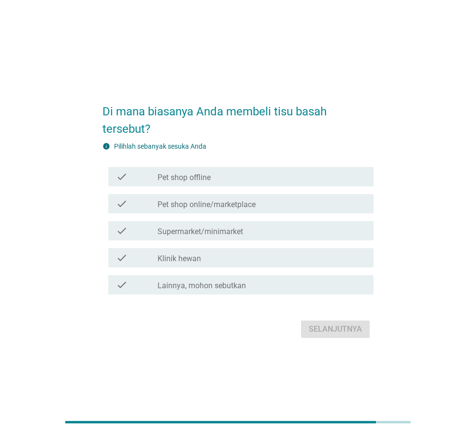
click at [235, 202] on label "Pet shop online/marketplace" at bounding box center [206, 205] width 98 height 10
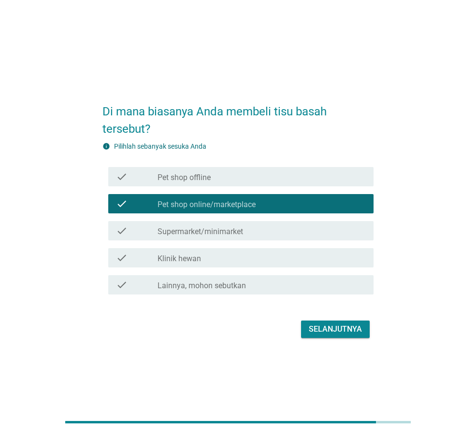
click at [217, 287] on label "Lainnya, mohon sebutkan" at bounding box center [201, 286] width 88 height 10
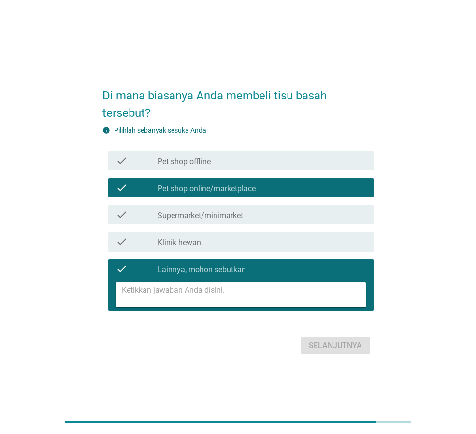
click at [217, 292] on textarea at bounding box center [244, 295] width 244 height 25
type textarea "di pasar"
click at [323, 343] on div "Selanjutnya" at bounding box center [335, 346] width 53 height 12
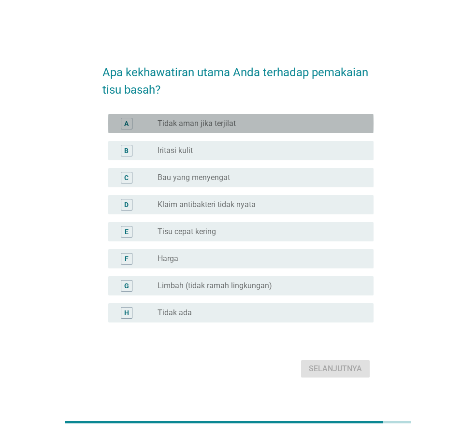
click at [214, 127] on label "Tidak aman jika terjilat" at bounding box center [196, 124] width 78 height 10
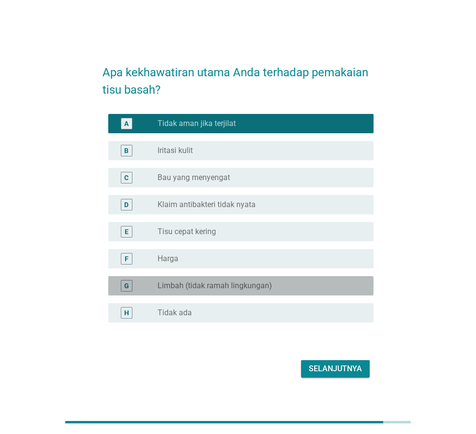
click at [199, 292] on div "G radio_button_unchecked Limbah (tidak ramah lingkungan)" at bounding box center [240, 285] width 265 height 19
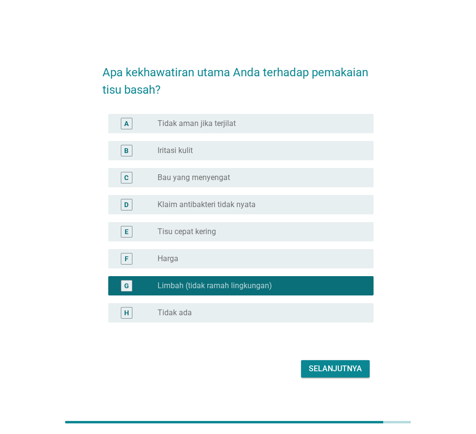
click at [319, 372] on div "Selanjutnya" at bounding box center [335, 369] width 53 height 12
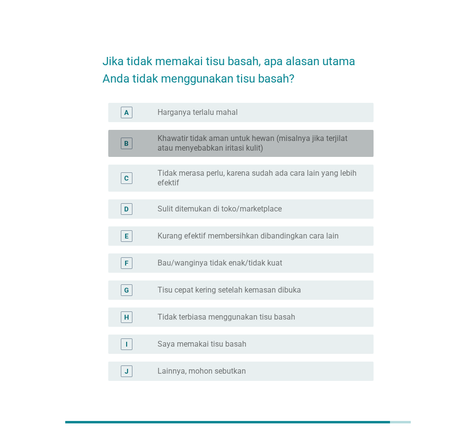
click at [229, 153] on label "Khawatir tidak aman untuk hewan (misalnya jika terjilat atau menyebabkan iritas…" at bounding box center [257, 143] width 200 height 19
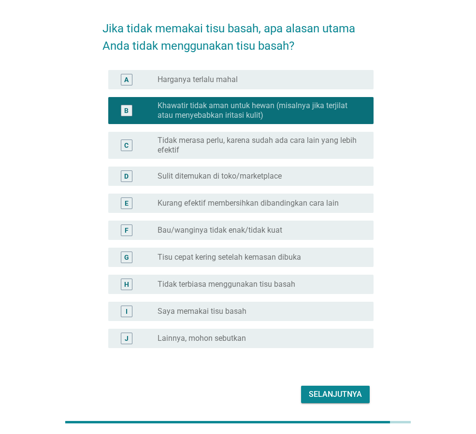
scroll to position [71, 0]
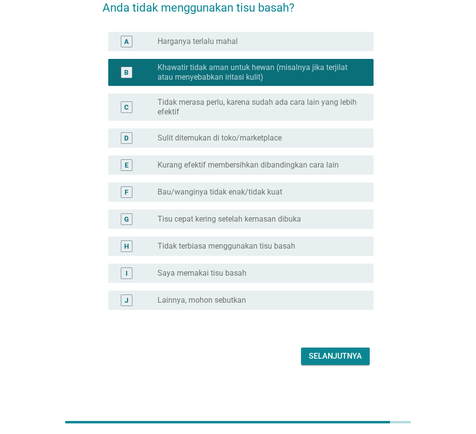
click at [344, 342] on form "Jika tidak memakai tisu basah, apa alasan utama Anda tidak menggunakan tisu bas…" at bounding box center [237, 170] width 271 height 396
click at [337, 365] on button "Selanjutnya" at bounding box center [335, 356] width 69 height 17
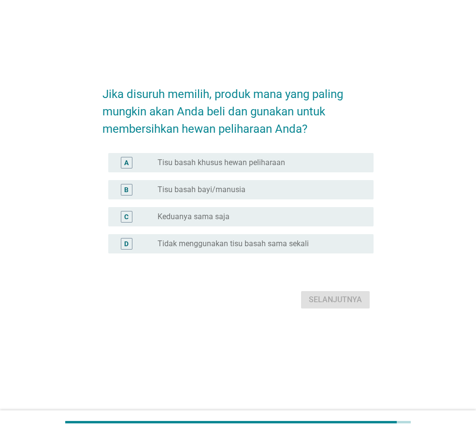
scroll to position [0, 0]
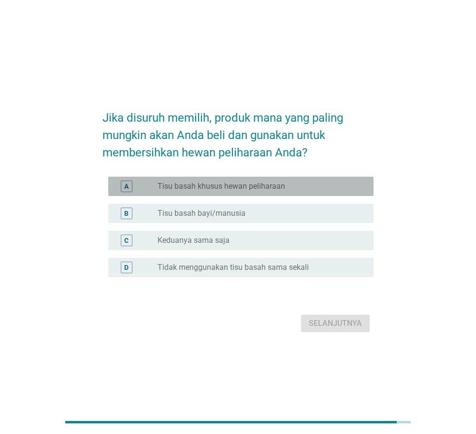
click at [208, 190] on label "Tisu basah khusus hewan peliharaan" at bounding box center [221, 187] width 128 height 10
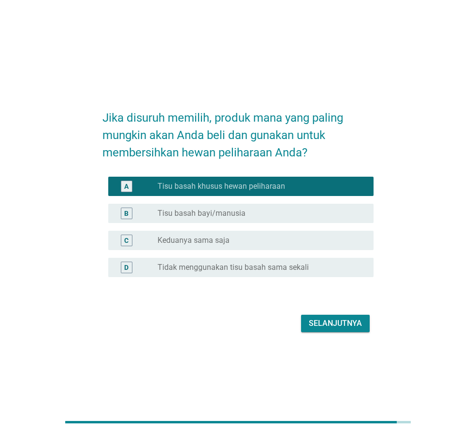
click at [199, 242] on label "Keduanya sama saja" at bounding box center [193, 241] width 72 height 10
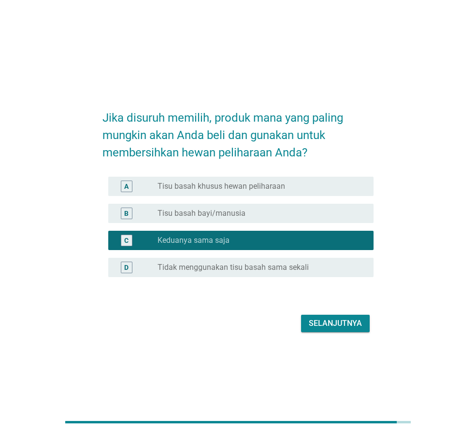
click at [303, 321] on button "Selanjutnya" at bounding box center [335, 323] width 69 height 17
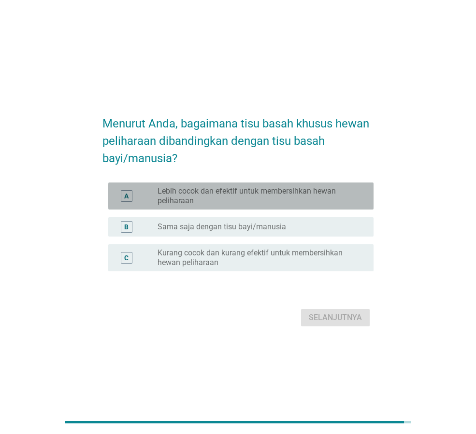
click at [236, 203] on label "Lebih cocok dan efektif untuk membersihkan hewan peliharaan" at bounding box center [257, 195] width 200 height 19
